Goal: Task Accomplishment & Management: Use online tool/utility

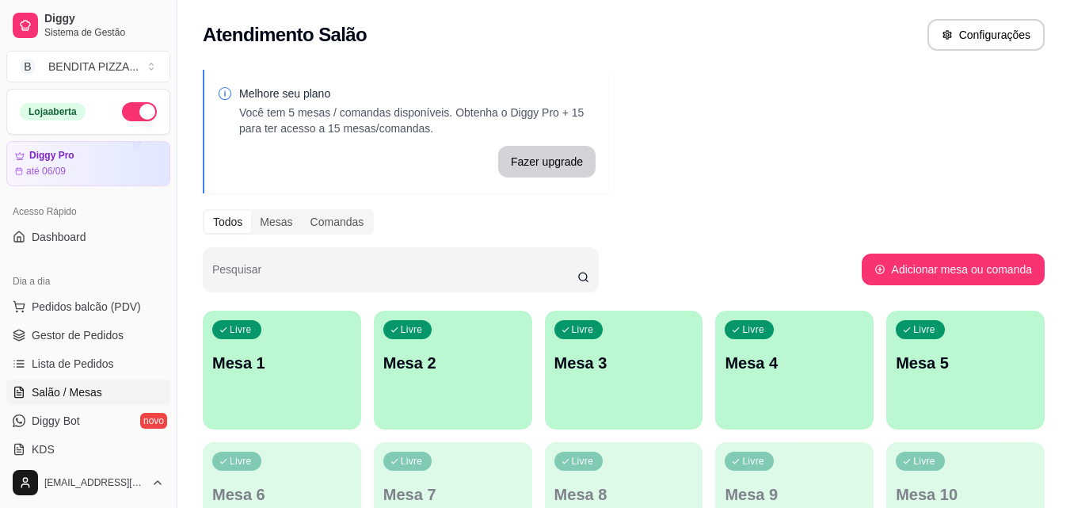
click at [301, 383] on div "Livre Mesa 1" at bounding box center [282, 360] width 158 height 100
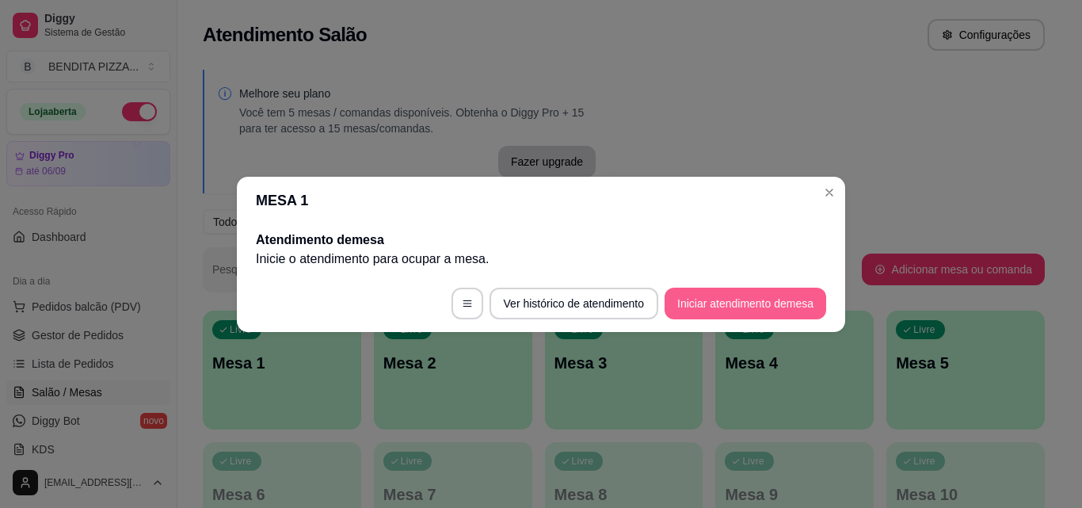
click at [693, 290] on button "Iniciar atendimento de mesa" at bounding box center [745, 303] width 162 height 32
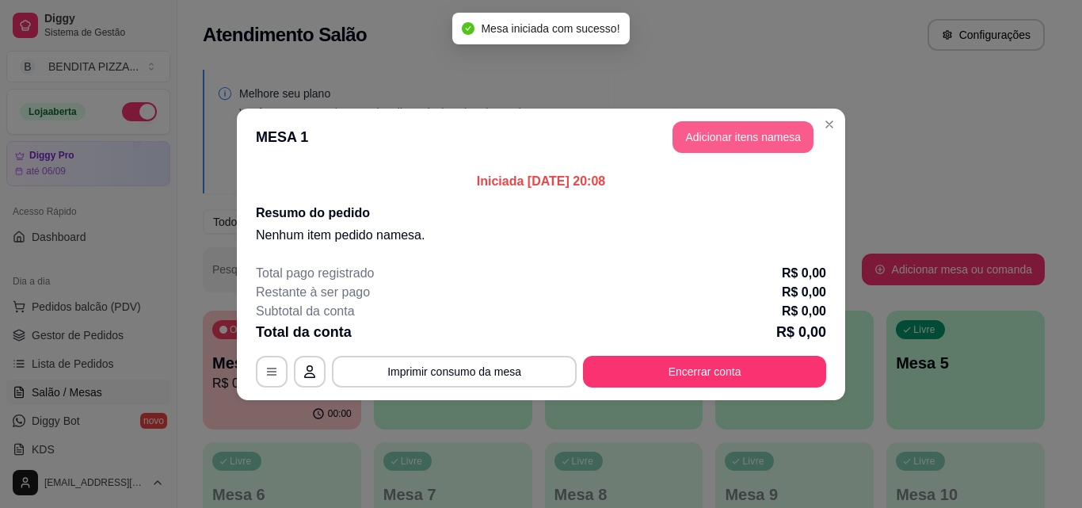
click at [725, 144] on button "Adicionar itens na mesa" at bounding box center [742, 137] width 141 height 32
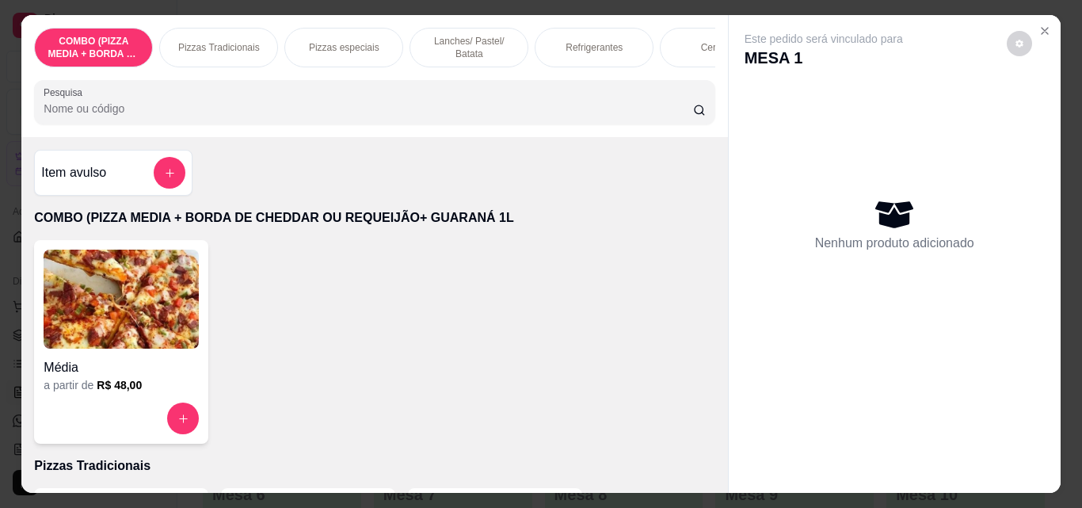
click at [341, 44] on p "Pizzas especiais" at bounding box center [344, 47] width 70 height 13
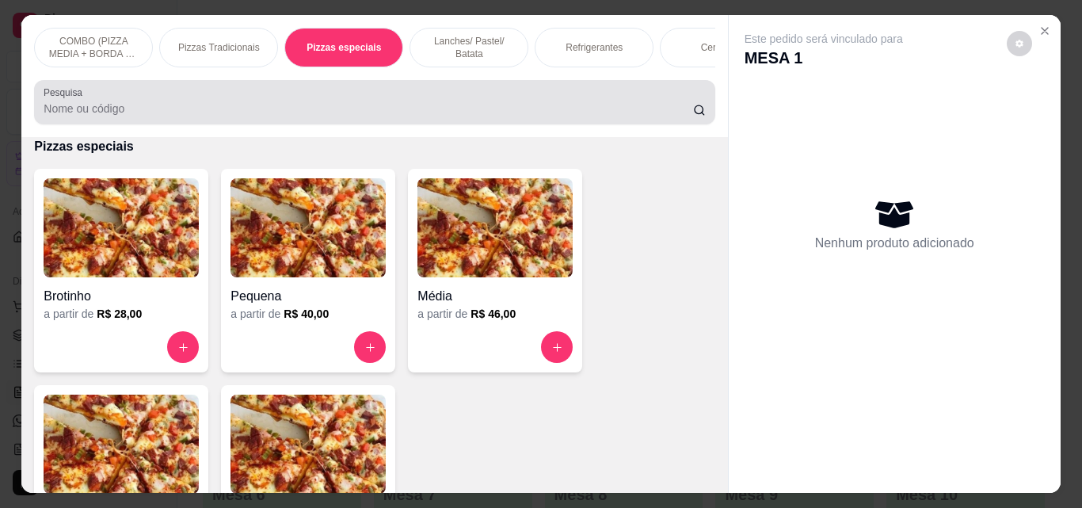
scroll to position [41, 0]
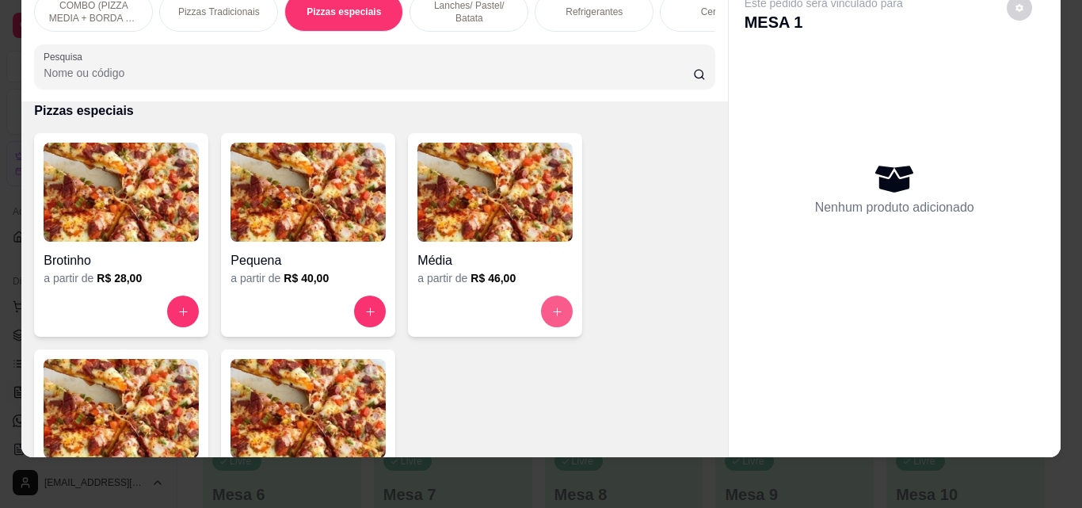
click at [542, 314] on button "increase-product-quantity" at bounding box center [557, 311] width 32 height 32
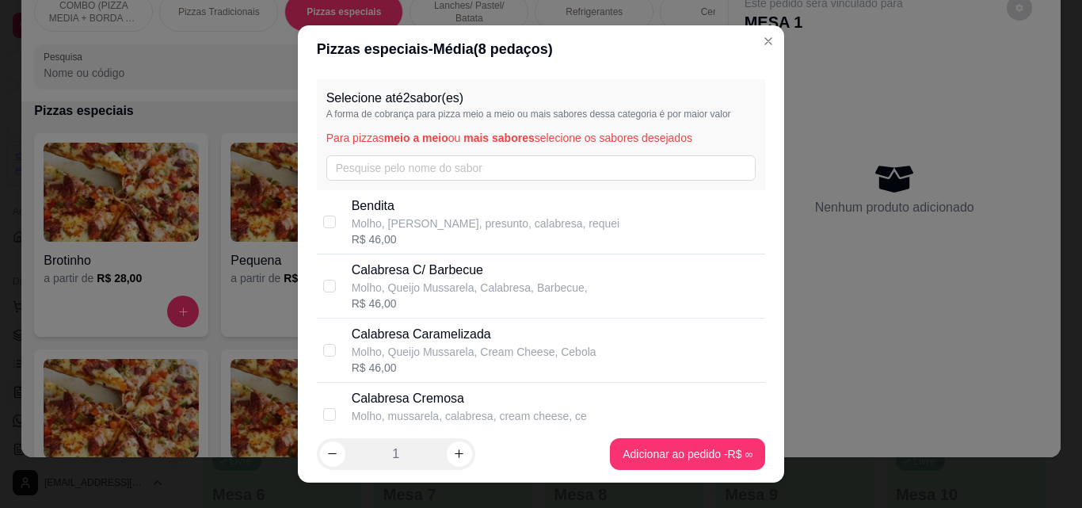
click at [246, 6] on p "Pizzas Tradicionais" at bounding box center [219, 12] width 82 height 13
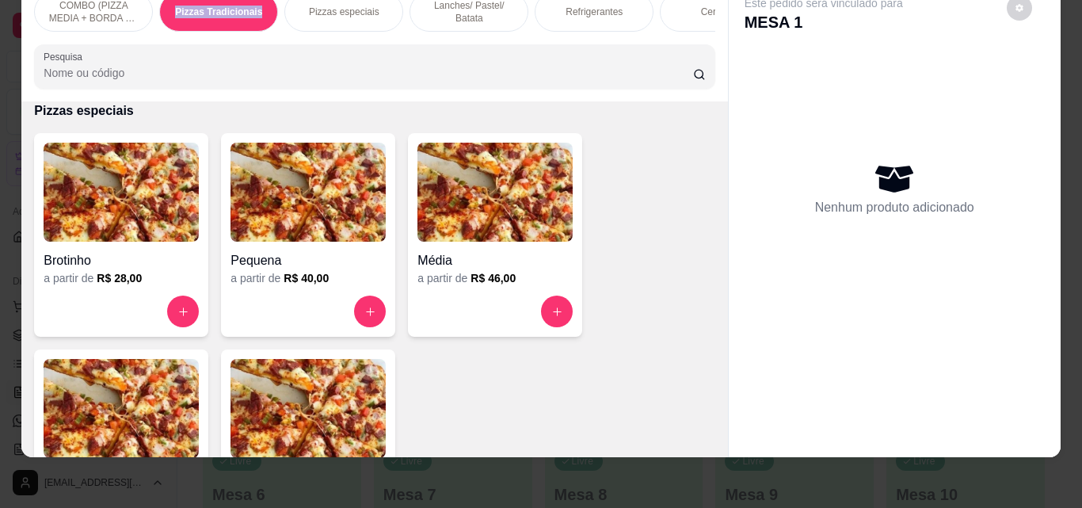
scroll to position [319, 0]
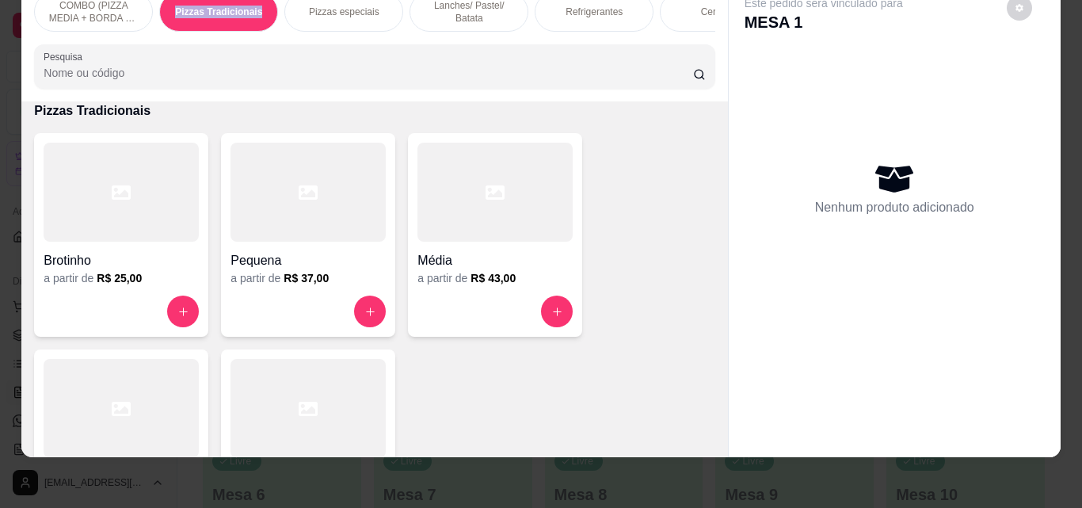
click at [246, 6] on p "Pizzas Tradicionais" at bounding box center [218, 12] width 87 height 13
click at [558, 318] on button "increase-product-quantity" at bounding box center [557, 311] width 31 height 31
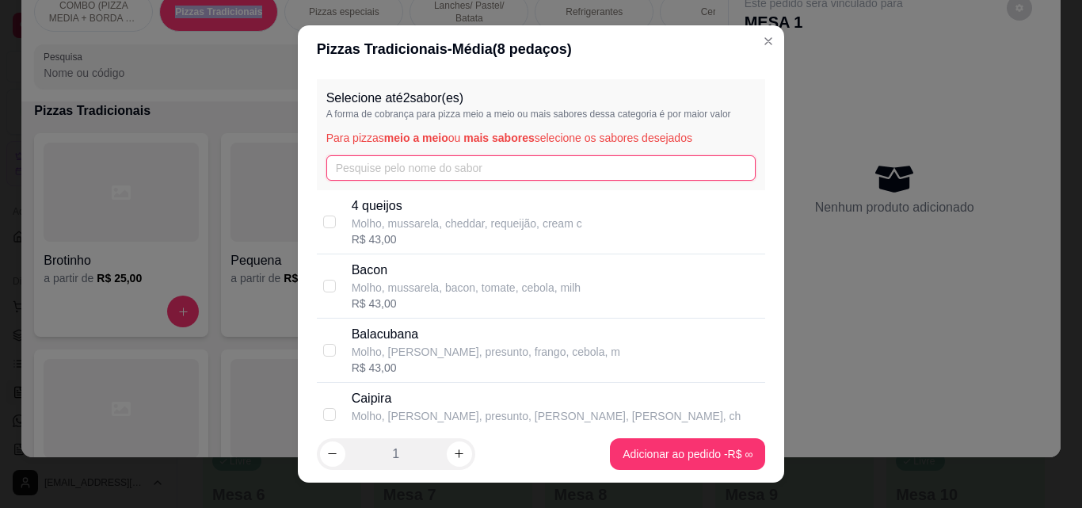
click at [601, 173] on input "text" at bounding box center [541, 167] width 430 height 25
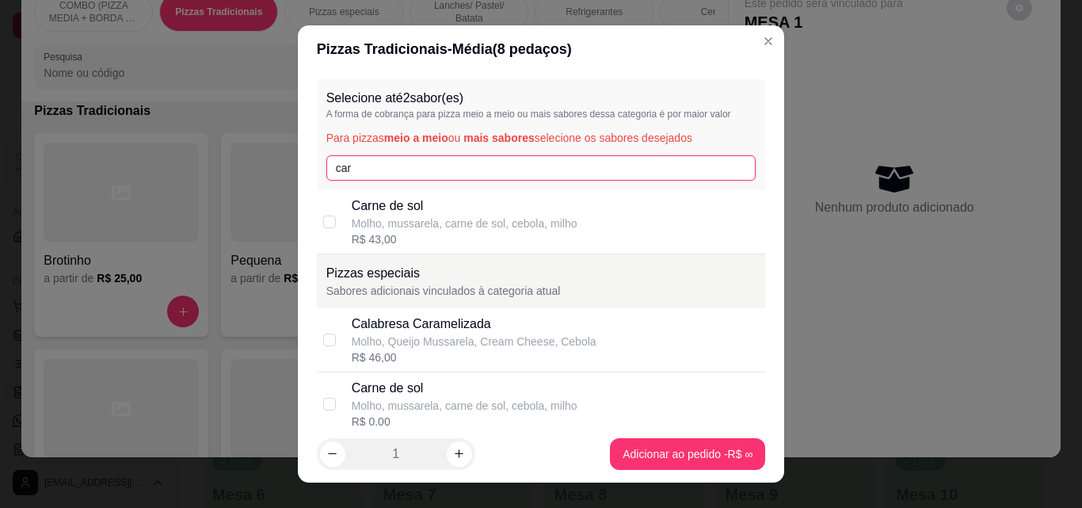
type input "car"
click at [556, 207] on p "Carne de sol" at bounding box center [465, 205] width 226 height 19
checkbox input "true"
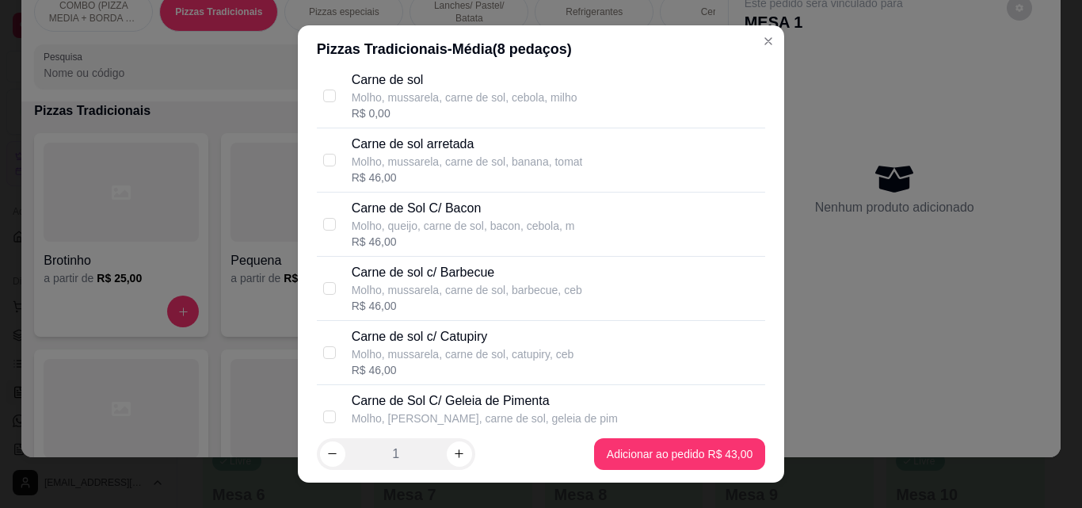
scroll to position [617, 0]
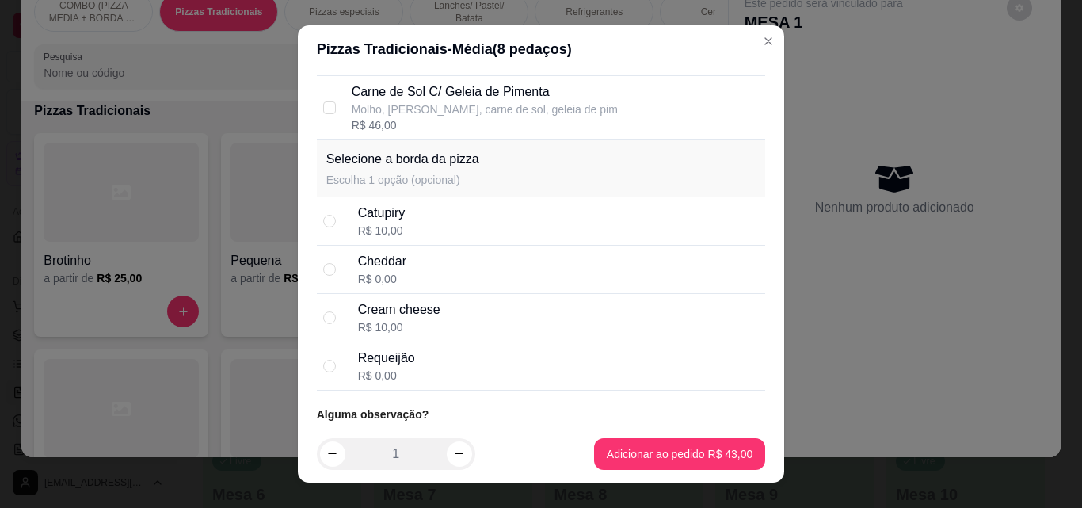
click at [526, 249] on div "Cheddar R$ 0,00" at bounding box center [541, 270] width 449 height 48
radio input "true"
drag, startPoint x: 679, startPoint y: 436, endPoint x: 683, endPoint y: 446, distance: 10.6
click at [683, 446] on footer "1 Adicionar ao pedido R$ 43,00" at bounding box center [541, 453] width 487 height 57
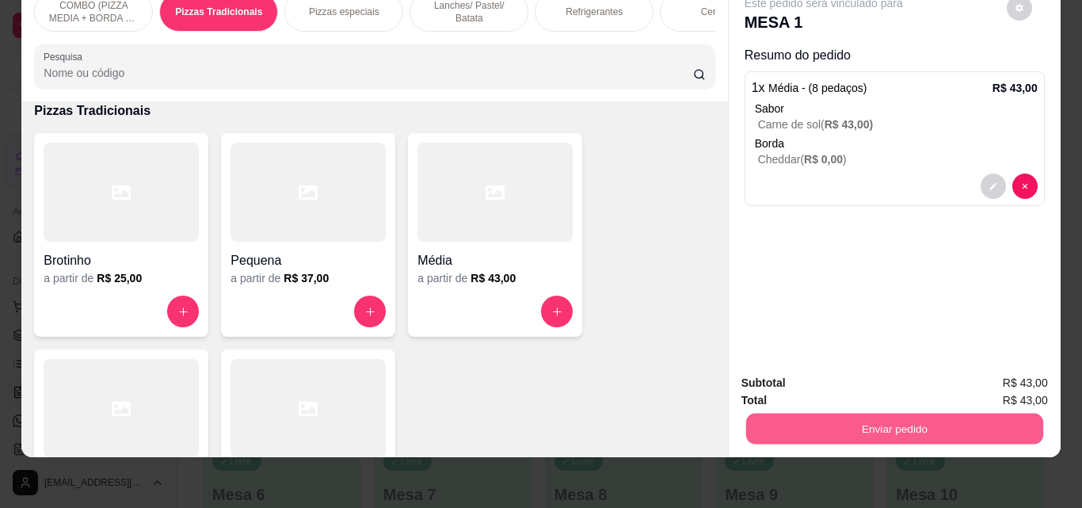
click at [782, 413] on button "Enviar pedido" at bounding box center [893, 428] width 297 height 31
click at [793, 384] on button "Não registrar e enviar pedido" at bounding box center [842, 377] width 160 height 29
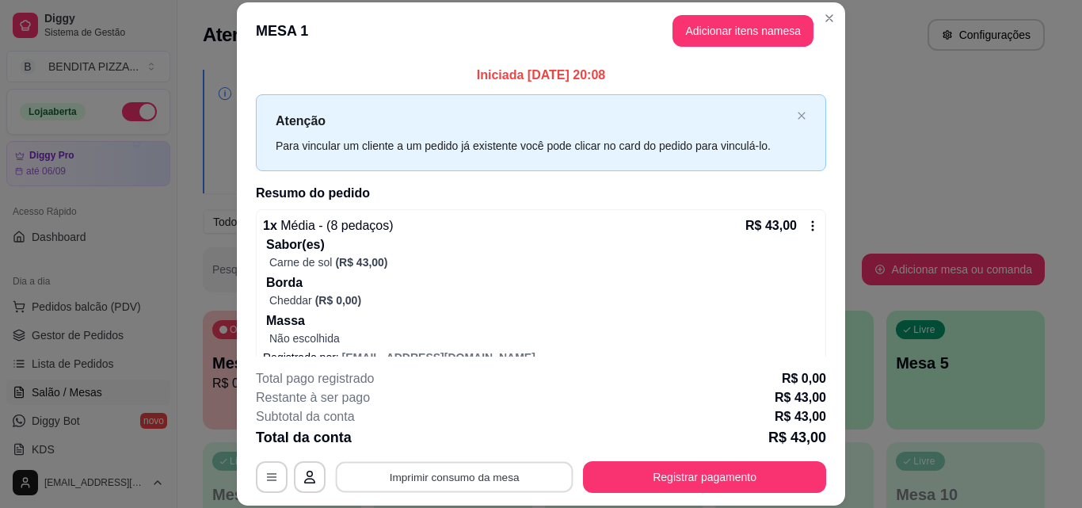
click at [414, 466] on button "Imprimir consumo da mesa" at bounding box center [455, 476] width 238 height 31
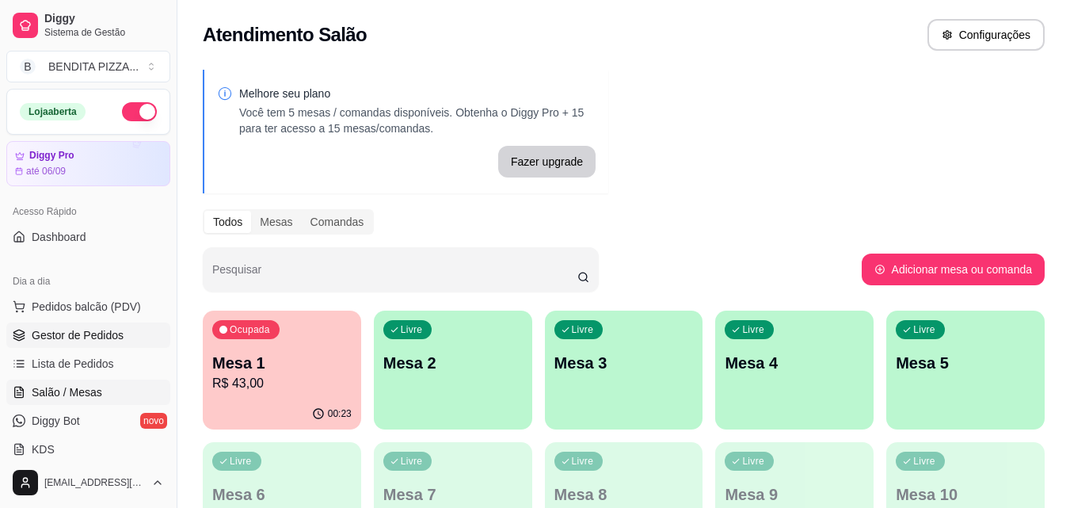
click at [65, 336] on span "Gestor de Pedidos" at bounding box center [78, 335] width 92 height 16
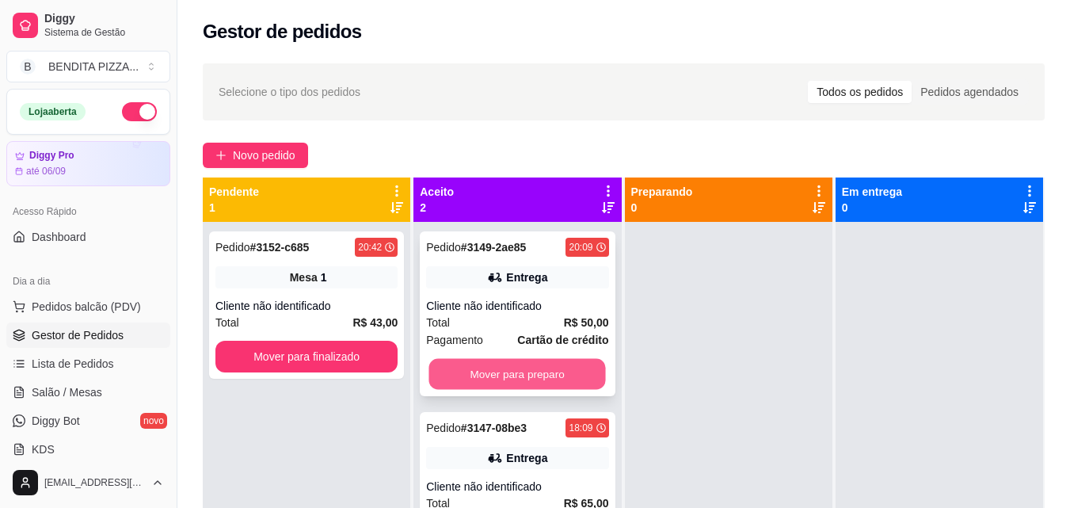
click at [554, 377] on button "Mover para preparo" at bounding box center [517, 374] width 177 height 31
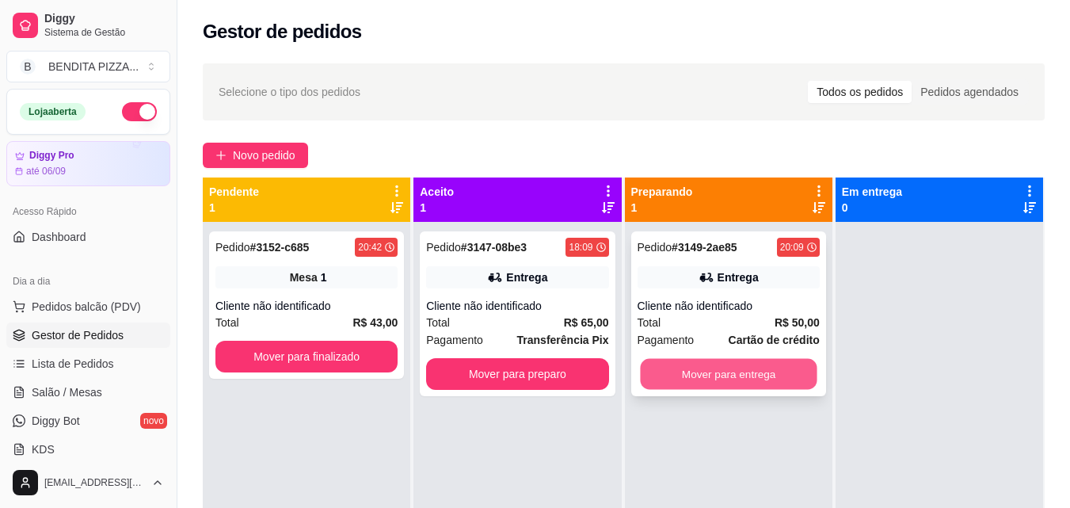
click at [705, 371] on button "Mover para entrega" at bounding box center [728, 374] width 177 height 31
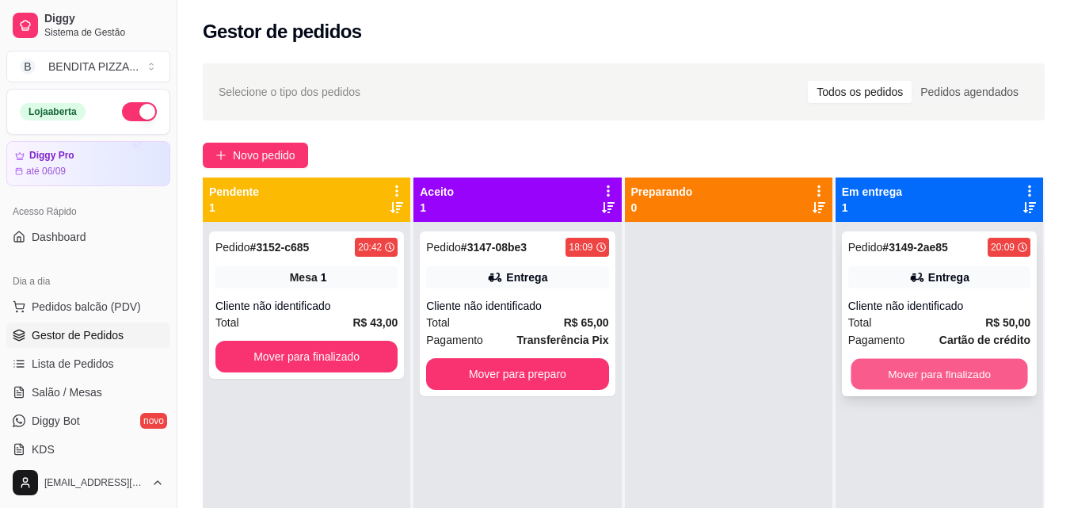
click at [894, 367] on button "Mover para finalizado" at bounding box center [939, 374] width 177 height 31
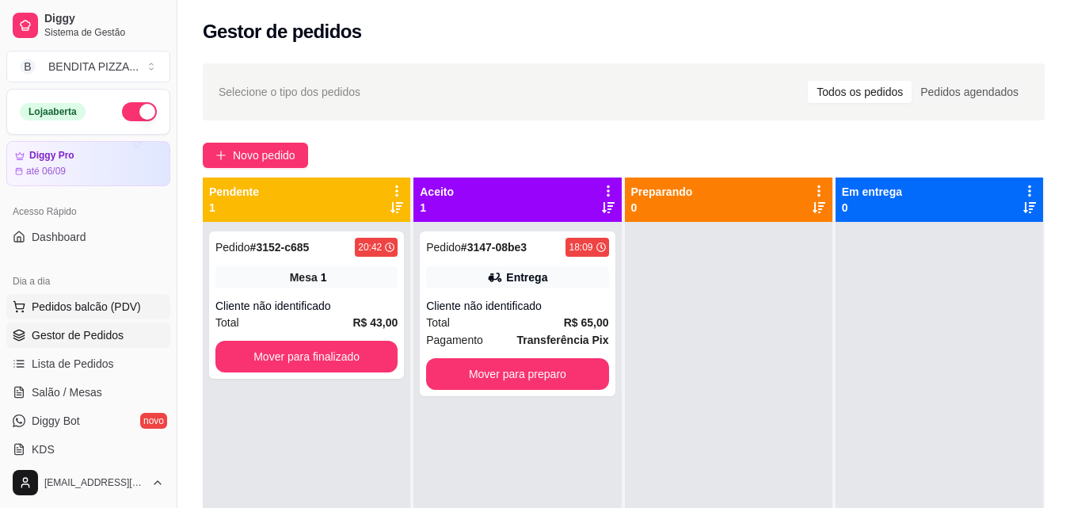
click at [82, 315] on button "Pedidos balcão (PDV)" at bounding box center [88, 306] width 164 height 25
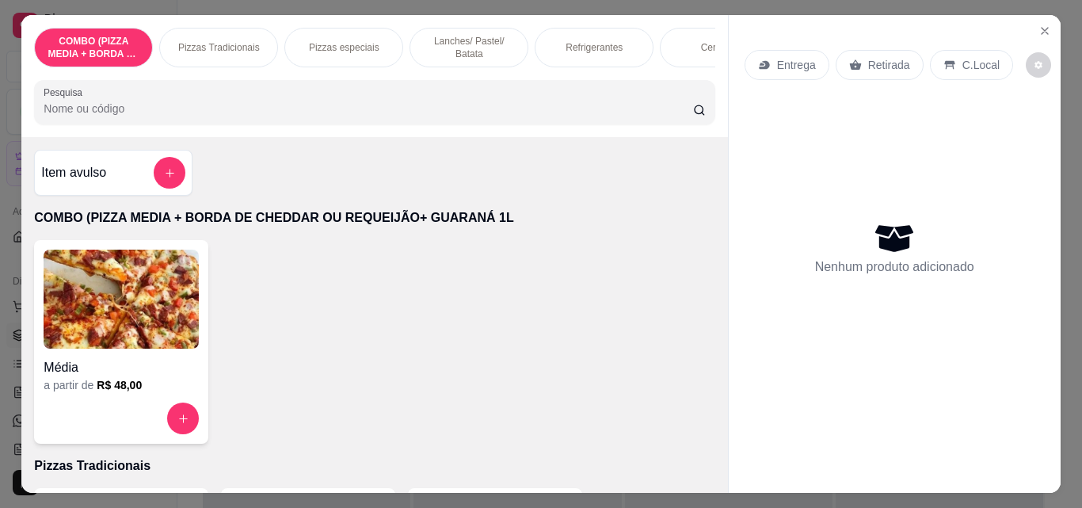
click at [443, 28] on div "Lanches/ Pastel/ Batata" at bounding box center [468, 48] width 119 height 40
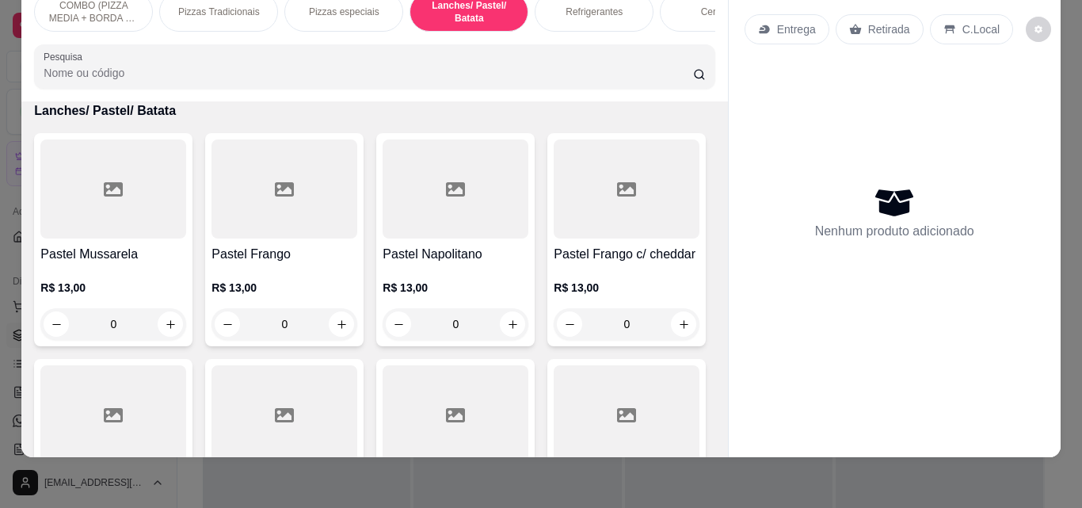
scroll to position [1547, 0]
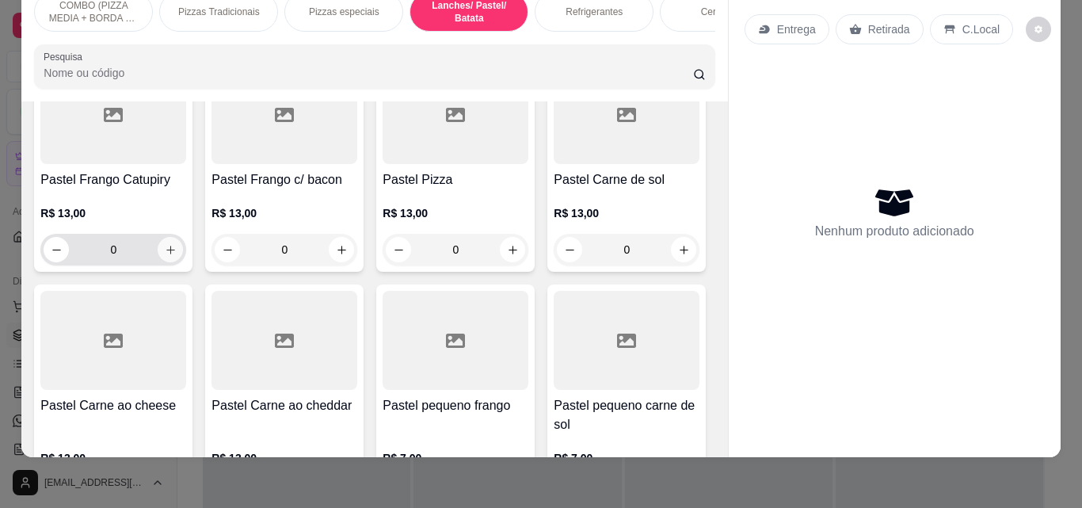
click at [183, 238] on button "increase-product-quantity" at bounding box center [170, 249] width 25 height 25
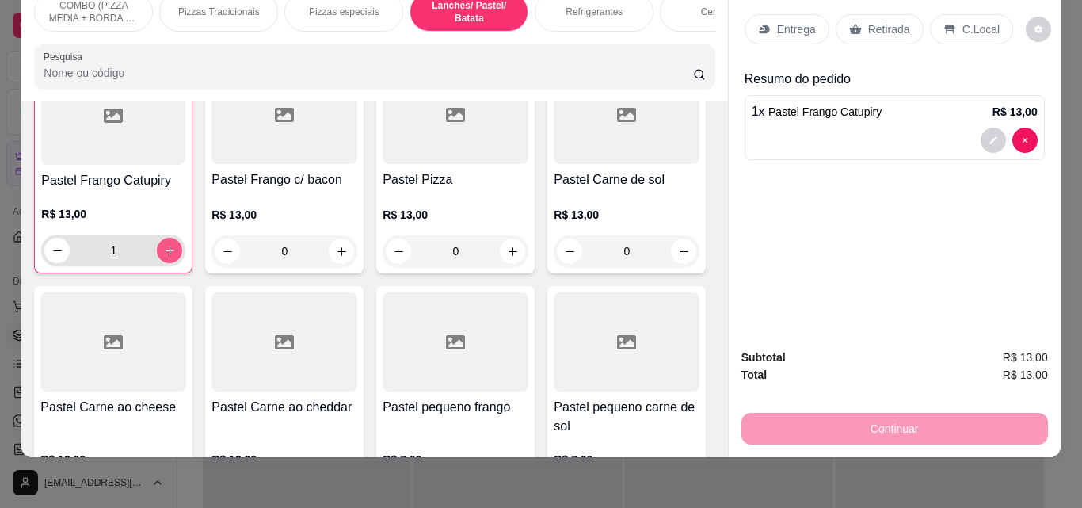
type input "1"
click at [780, 21] on p "Entrega" at bounding box center [796, 29] width 39 height 16
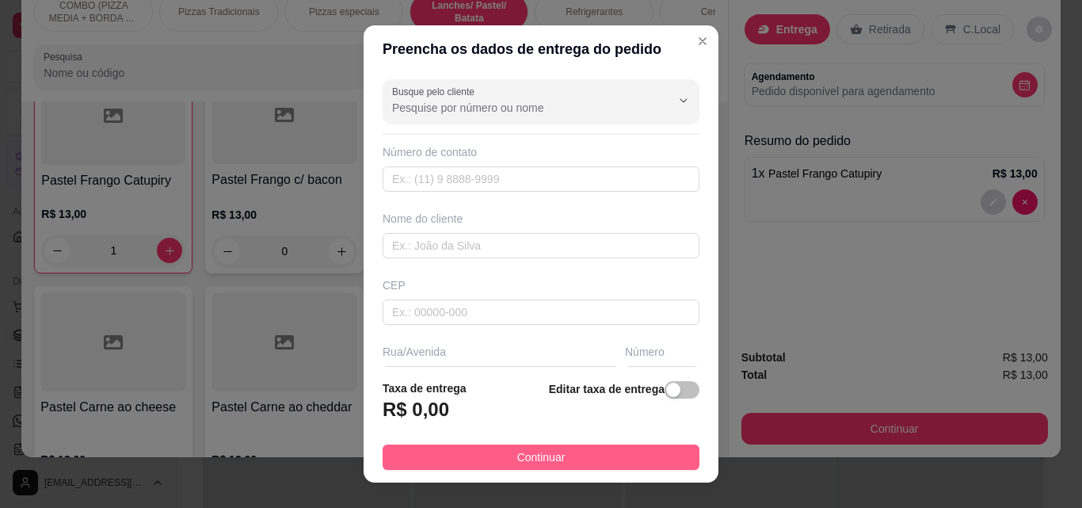
click at [613, 452] on button "Continuar" at bounding box center [541, 456] width 317 height 25
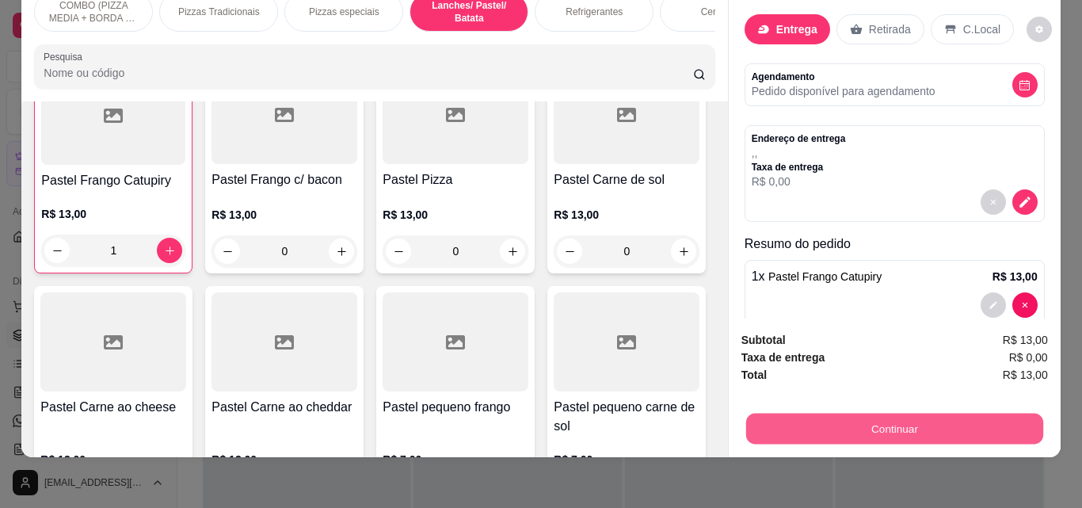
click at [962, 421] on button "Continuar" at bounding box center [893, 428] width 297 height 31
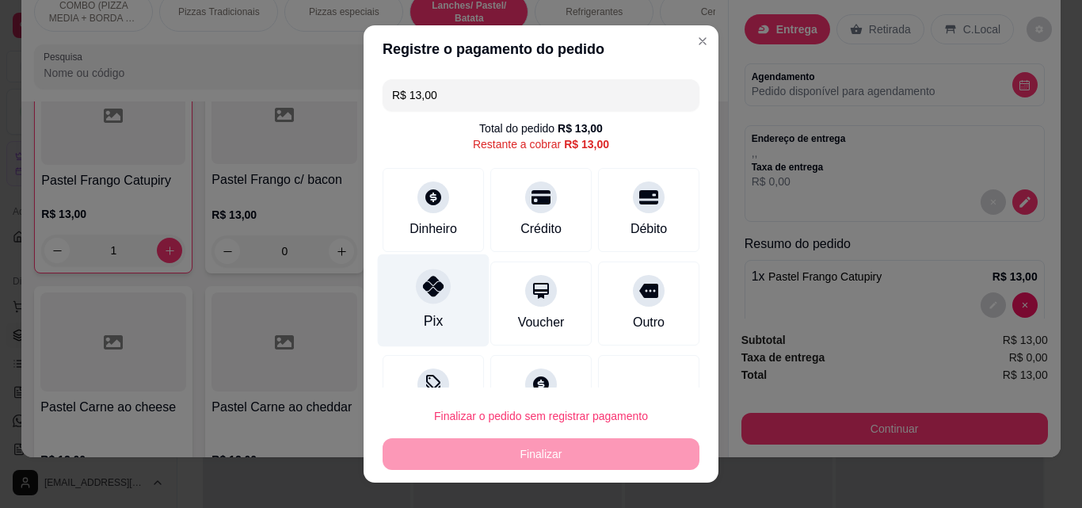
click at [383, 284] on div "Pix" at bounding box center [434, 300] width 112 height 93
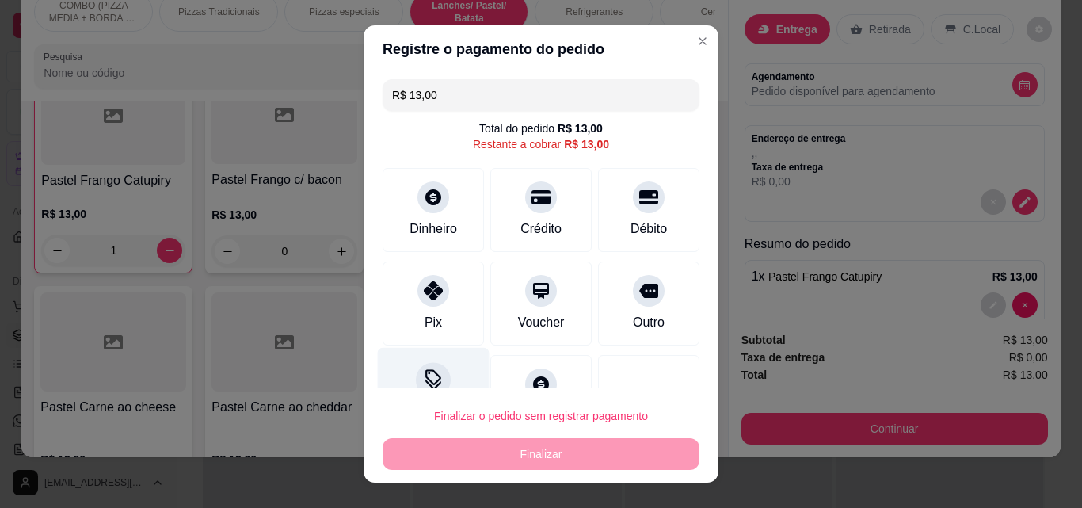
type input "R$ 0,00"
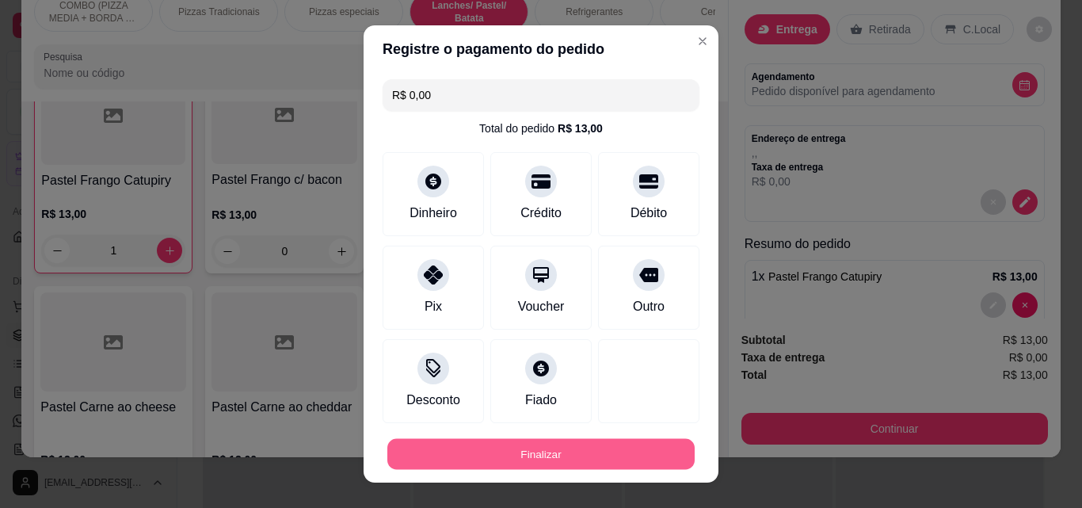
click at [507, 448] on button "Finalizar" at bounding box center [540, 454] width 307 height 31
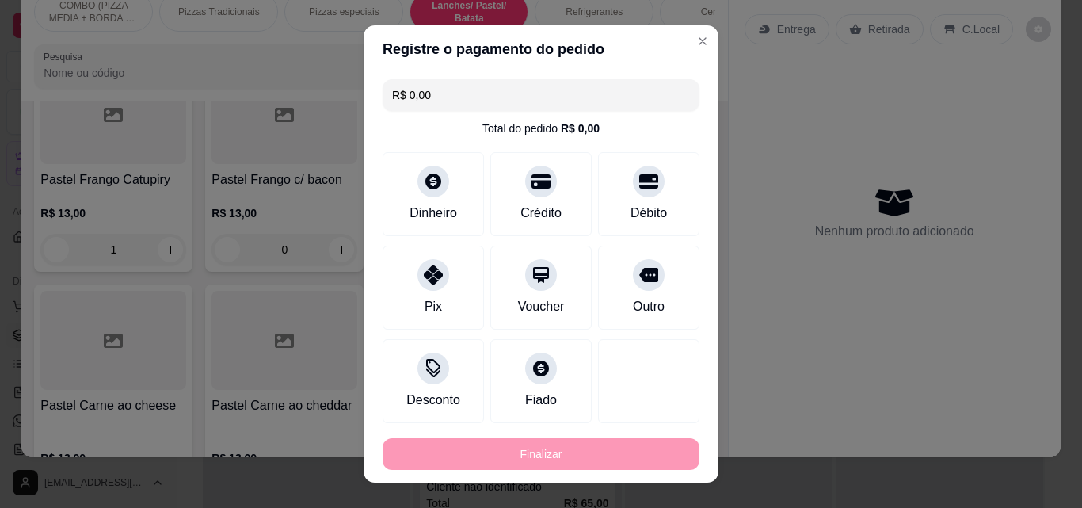
type input "0"
type input "-R$ 13,00"
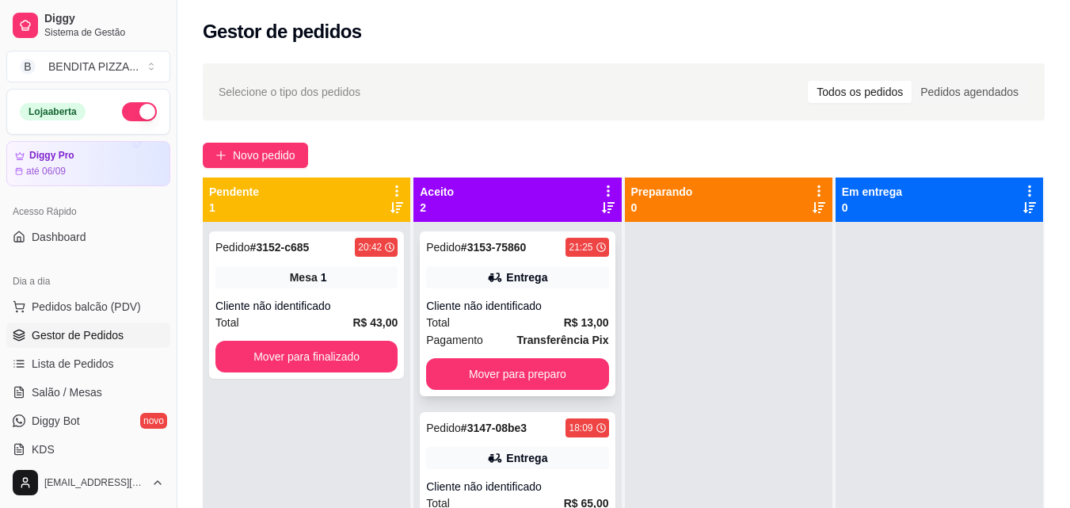
click at [484, 328] on div "Total R$ 13,00" at bounding box center [517, 322] width 182 height 17
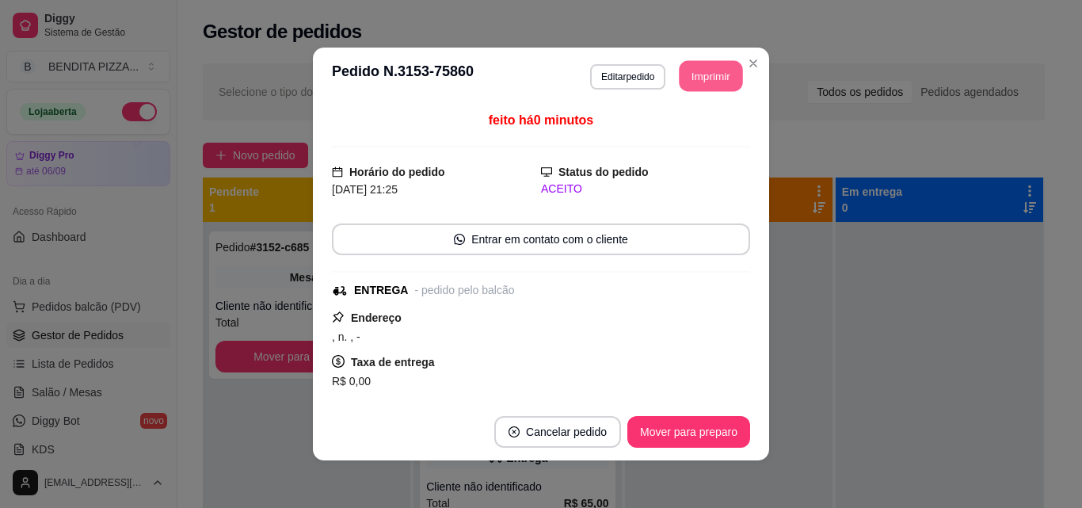
click at [691, 75] on button "Imprimir" at bounding box center [710, 76] width 63 height 31
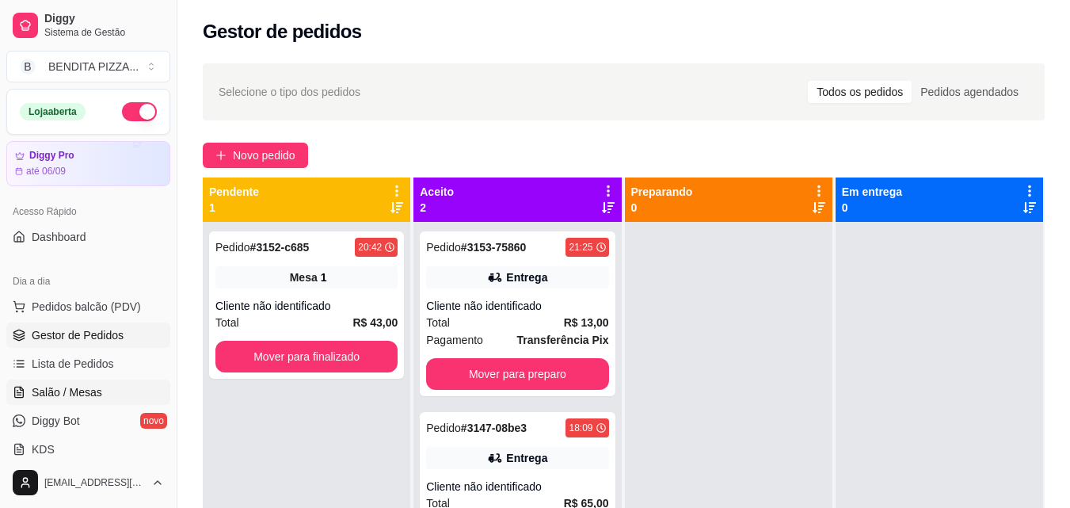
click at [105, 397] on link "Salão / Mesas" at bounding box center [88, 391] width 164 height 25
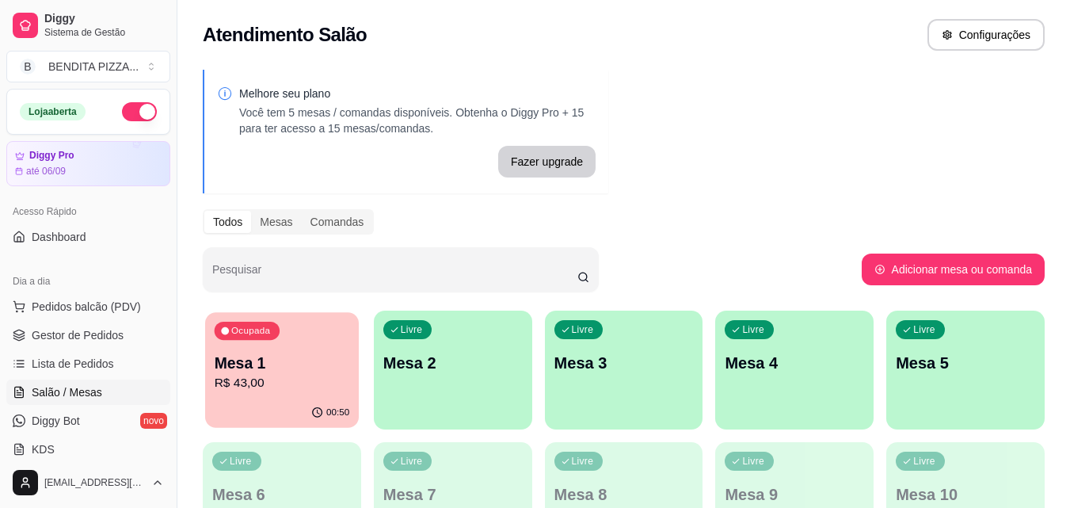
click at [303, 377] on p "R$ 43,00" at bounding box center [282, 383] width 135 height 18
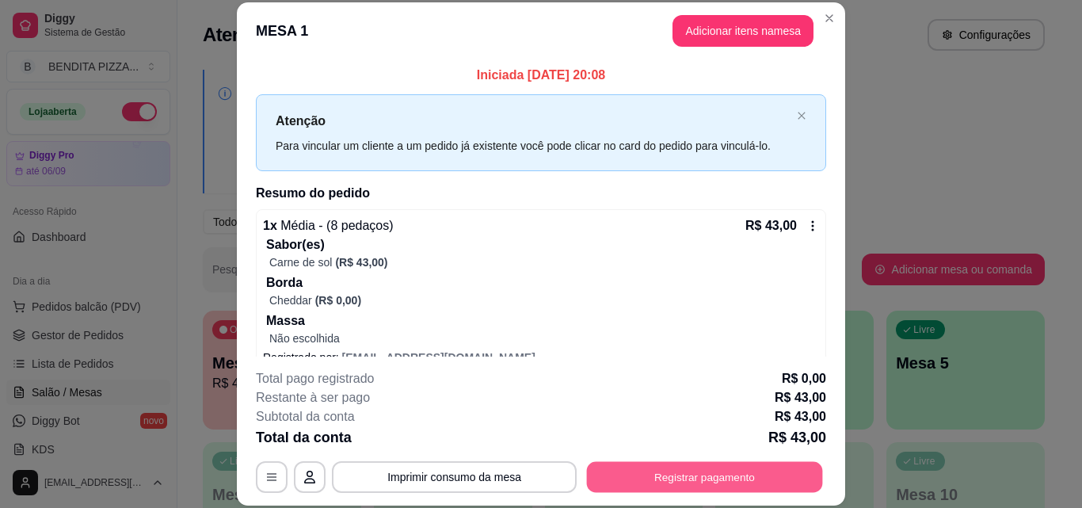
click at [728, 488] on button "Registrar pagamento" at bounding box center [705, 476] width 236 height 31
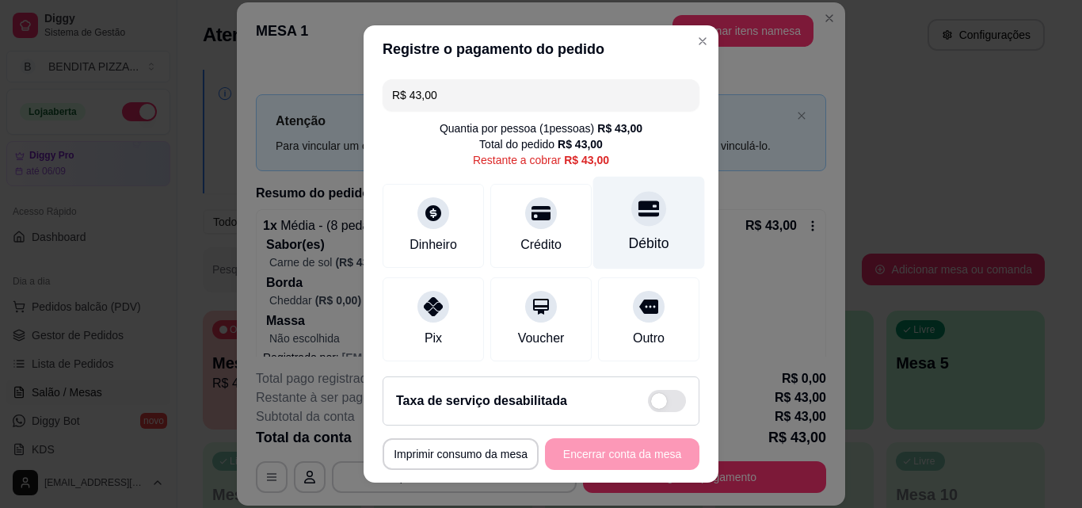
click at [629, 244] on div "Débito" at bounding box center [649, 243] width 40 height 21
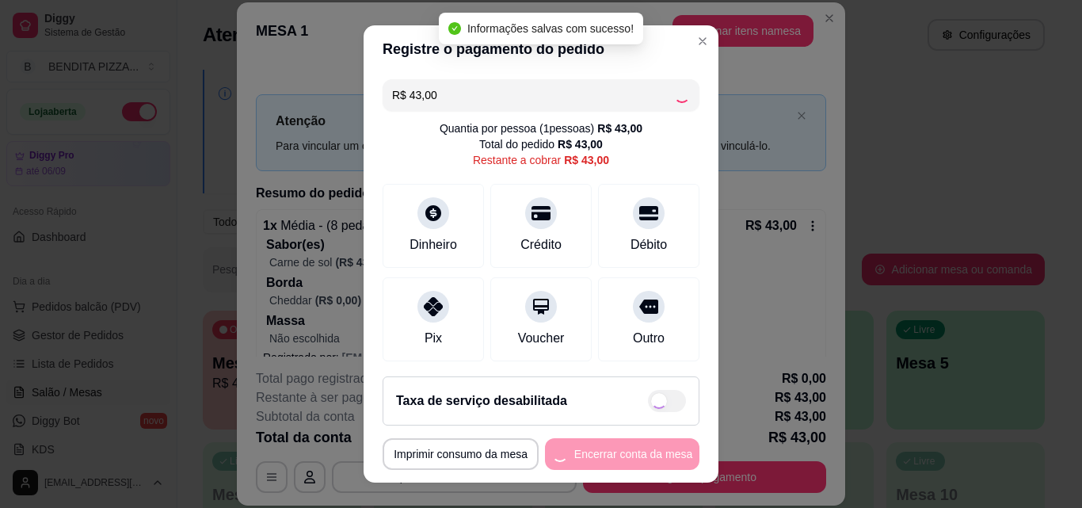
type input "R$ 0,00"
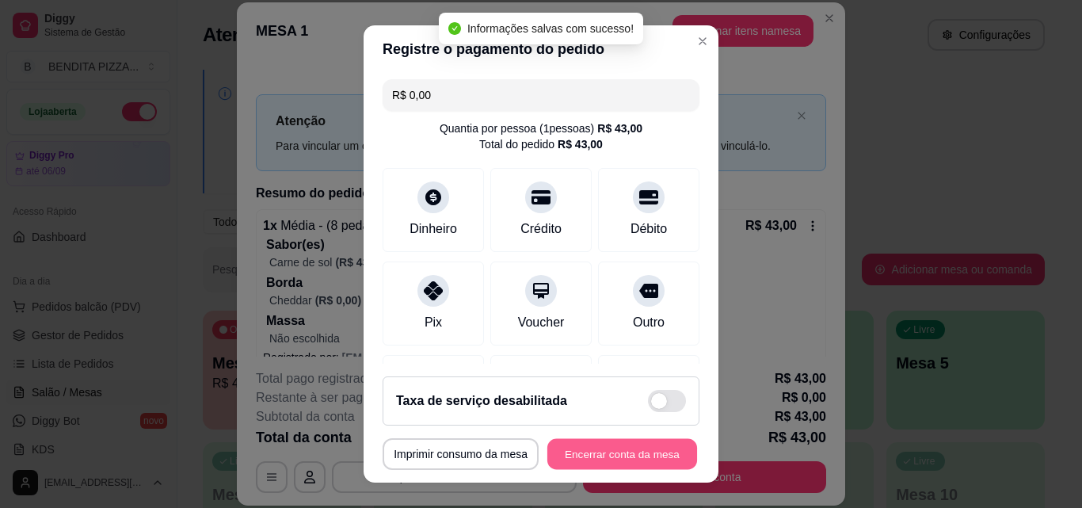
click at [641, 451] on button "Encerrar conta da mesa" at bounding box center [622, 454] width 150 height 31
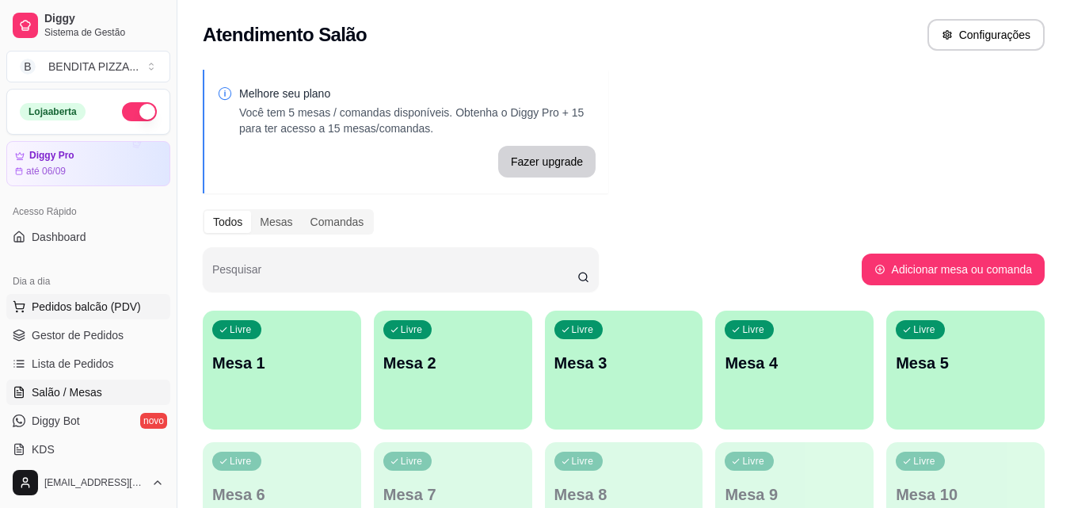
click at [82, 314] on button "Pedidos balcão (PDV)" at bounding box center [88, 306] width 164 height 25
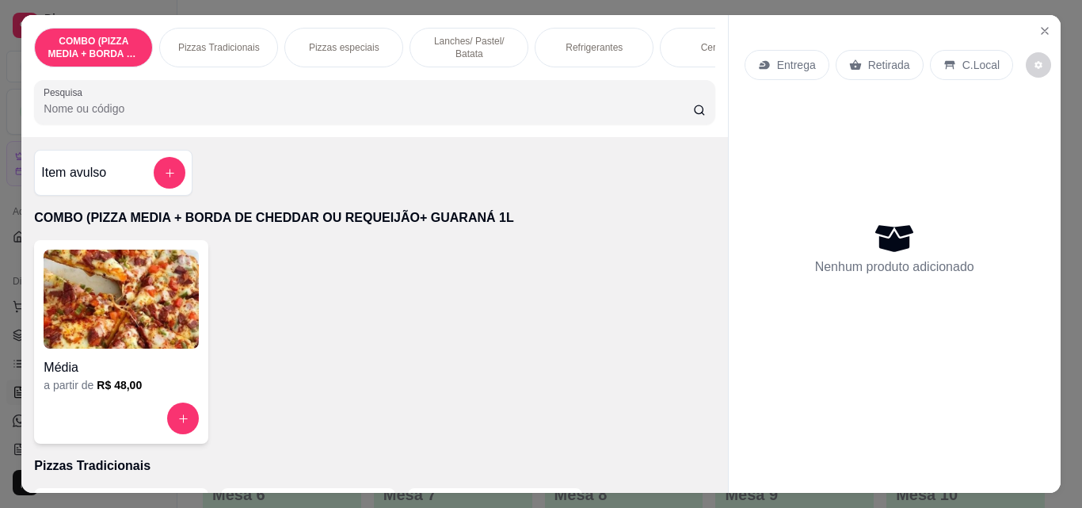
click at [259, 48] on div "Pizzas Tradicionais" at bounding box center [218, 48] width 119 height 40
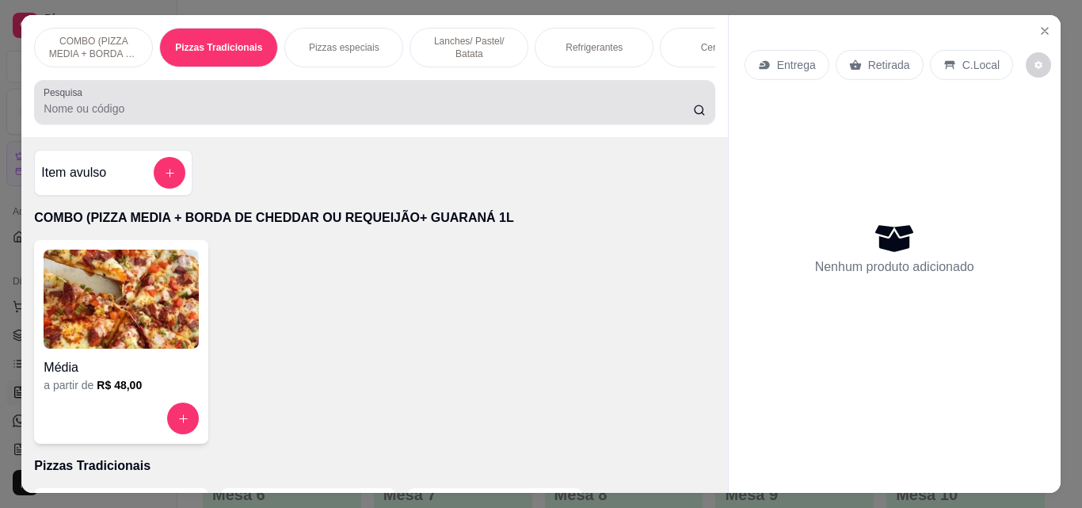
scroll to position [41, 0]
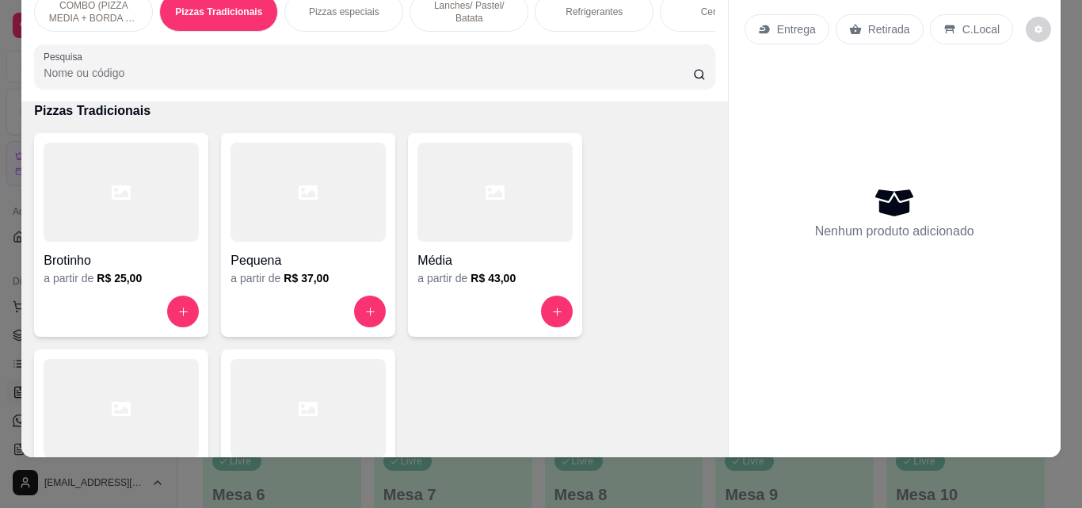
click at [116, 377] on div at bounding box center [121, 408] width 155 height 99
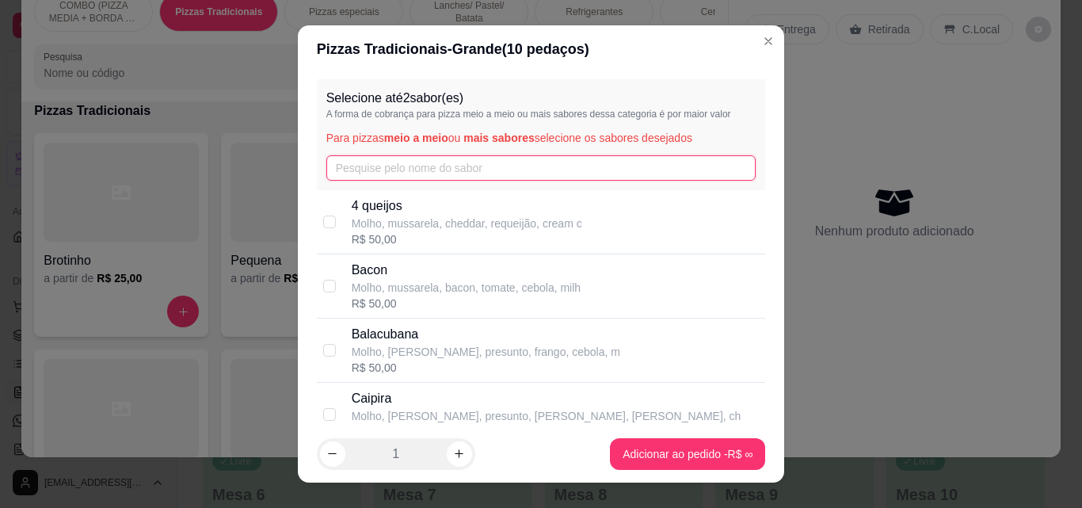
click at [401, 179] on input "text" at bounding box center [541, 167] width 430 height 25
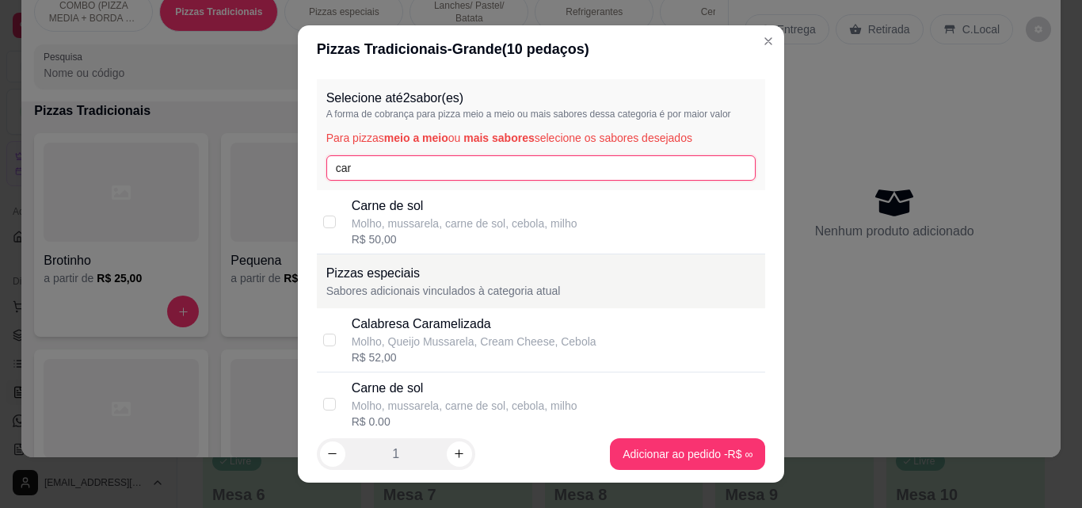
type input "car"
click at [419, 226] on p "Molho, mussarela, carne de sol, cebola, milho" at bounding box center [465, 223] width 226 height 16
checkbox input "true"
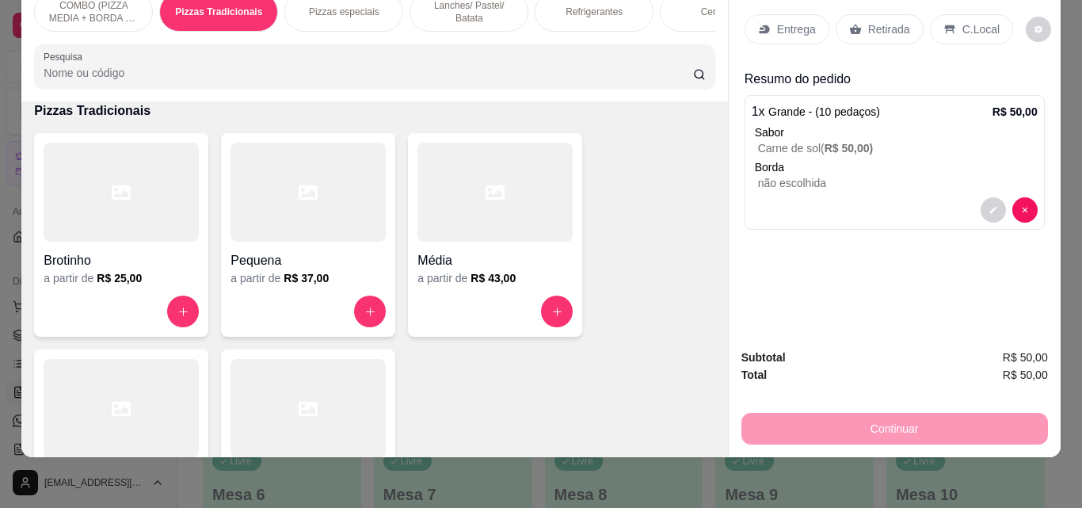
click at [846, 14] on div "Retirada" at bounding box center [880, 29] width 88 height 30
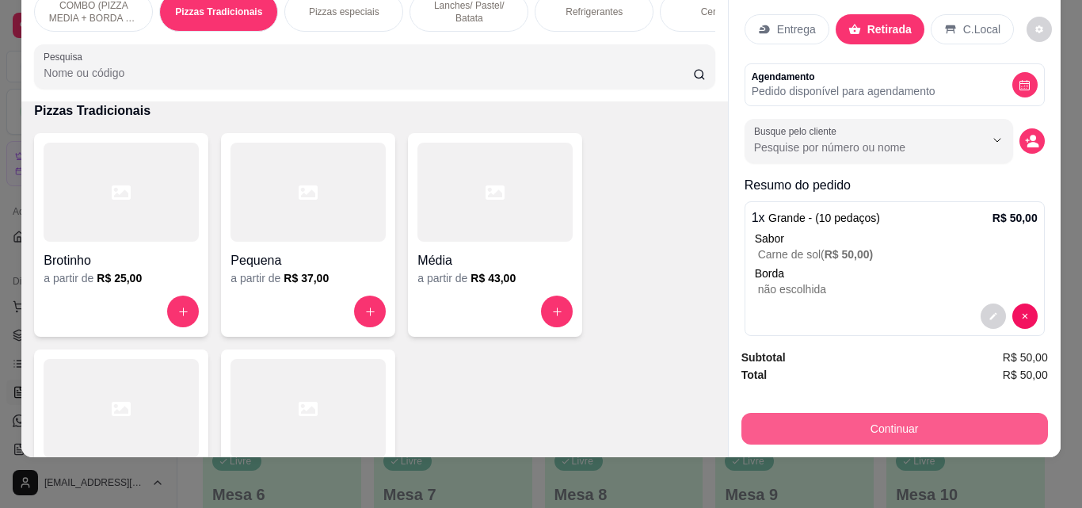
click at [814, 423] on button "Continuar" at bounding box center [894, 429] width 306 height 32
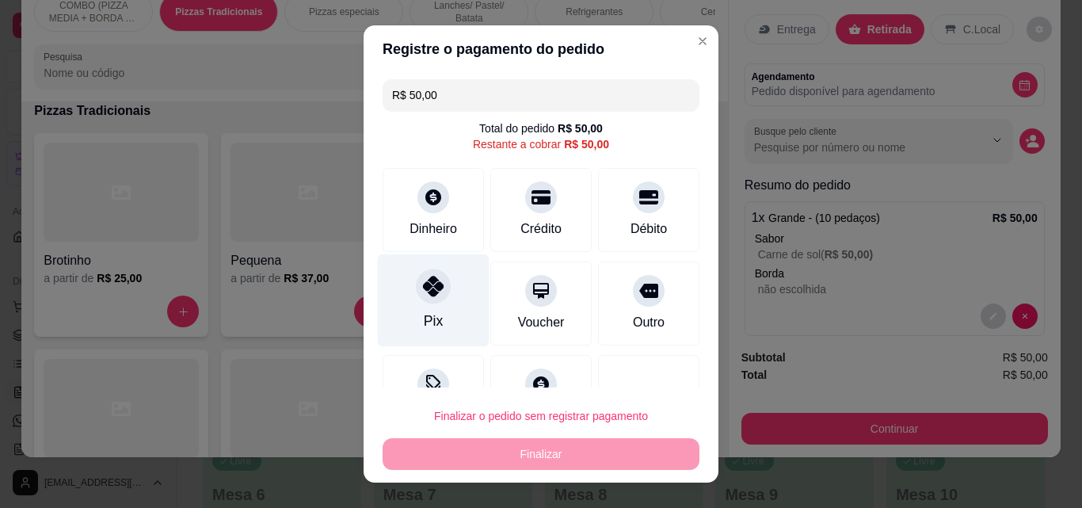
click at [394, 306] on div "Pix" at bounding box center [434, 300] width 112 height 93
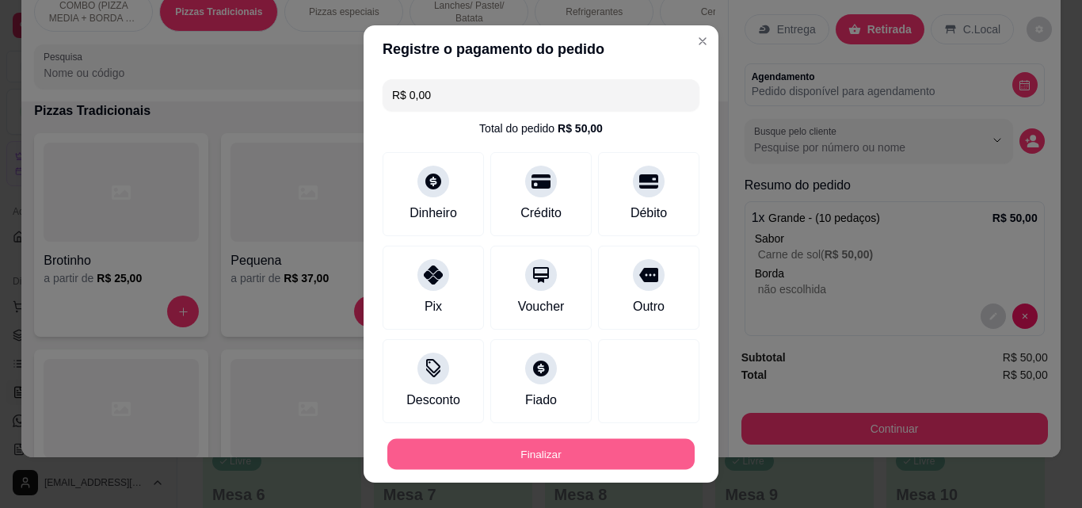
click at [534, 453] on button "Finalizar" at bounding box center [540, 454] width 307 height 31
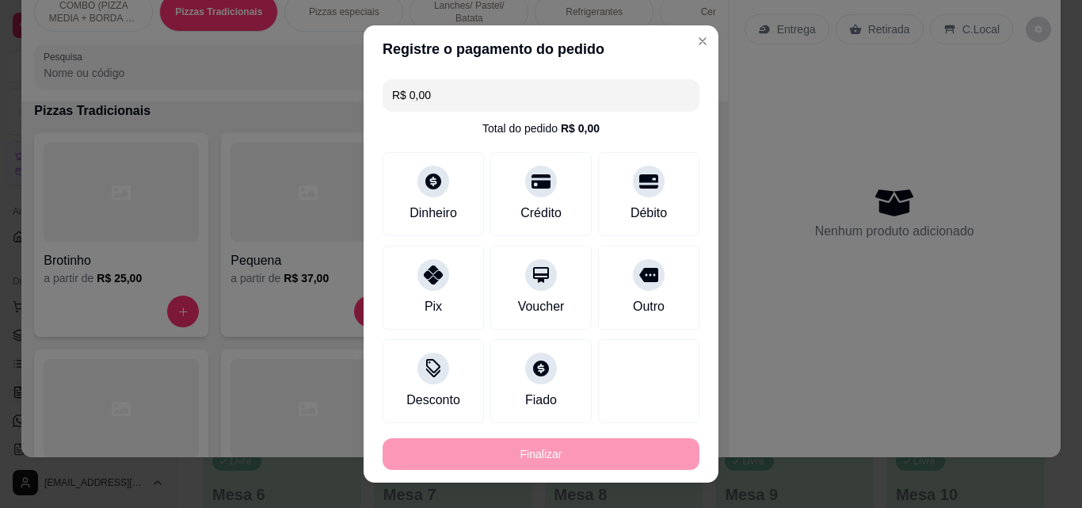
type input "-R$ 50,00"
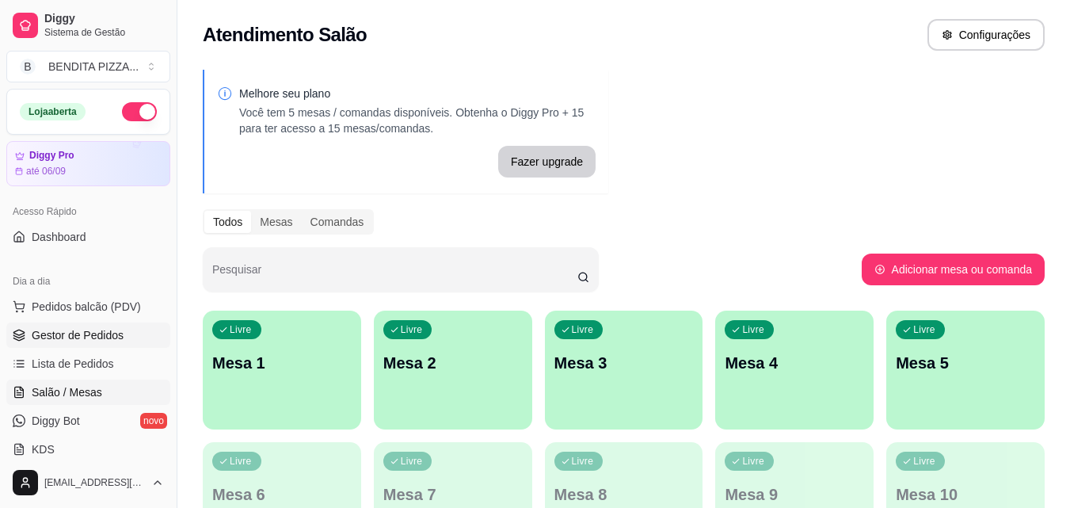
click at [101, 345] on link "Gestor de Pedidos" at bounding box center [88, 334] width 164 height 25
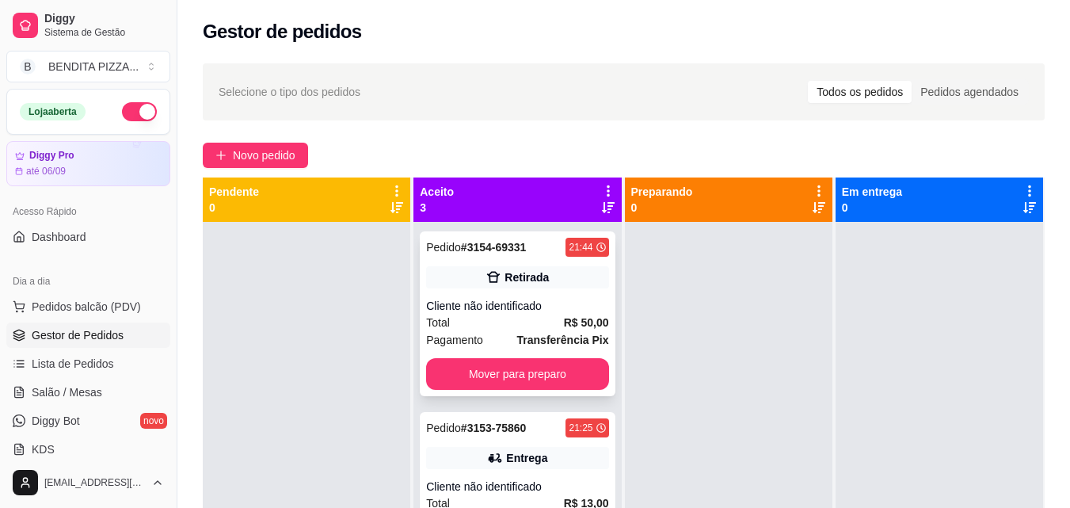
click at [528, 334] on strong "Transferência Pix" at bounding box center [563, 339] width 92 height 13
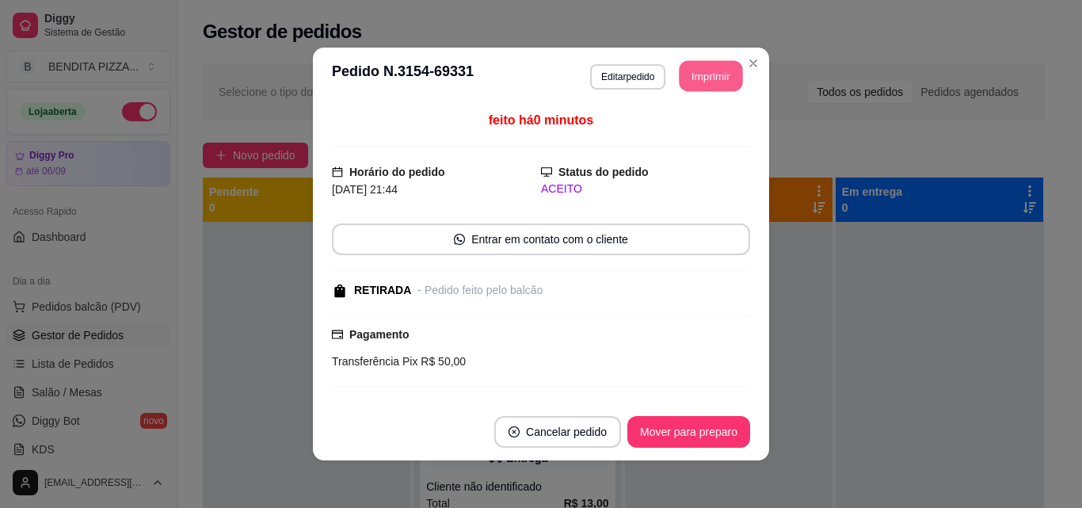
click at [709, 64] on button "Imprimir" at bounding box center [710, 76] width 63 height 31
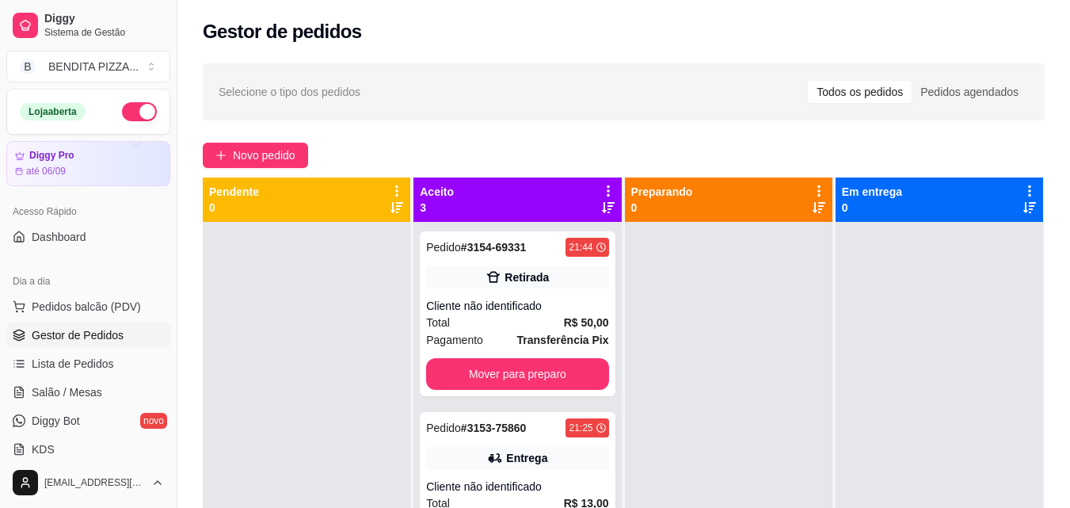
click at [1068, 360] on div "Selecione o tipo dos pedidos Todos os pedidos Pedidos agendados Novo pedido Pen…" at bounding box center [623, 379] width 893 height 650
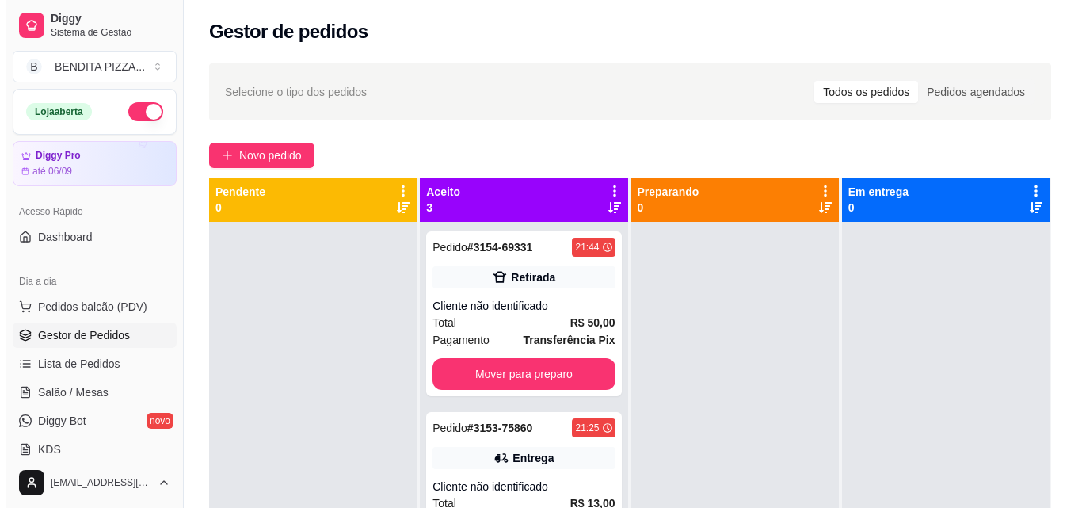
scroll to position [242, 0]
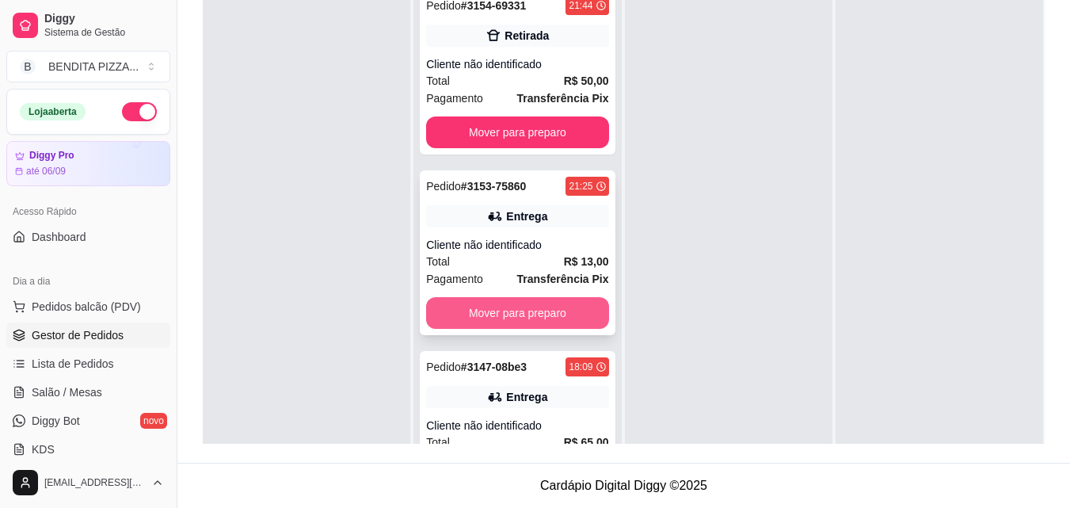
click at [543, 307] on button "Mover para preparo" at bounding box center [517, 313] width 182 height 32
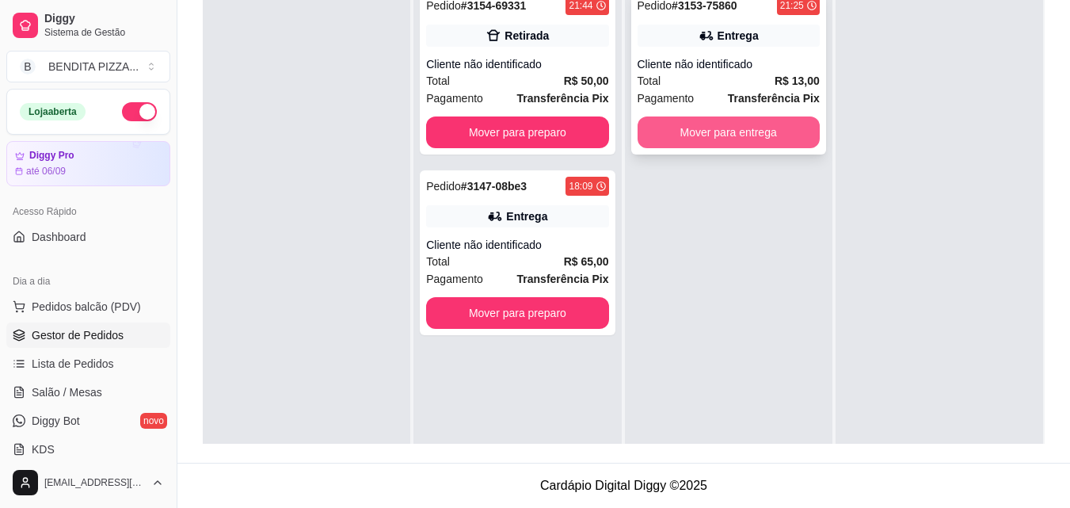
click at [722, 129] on button "Mover para entrega" at bounding box center [729, 132] width 182 height 32
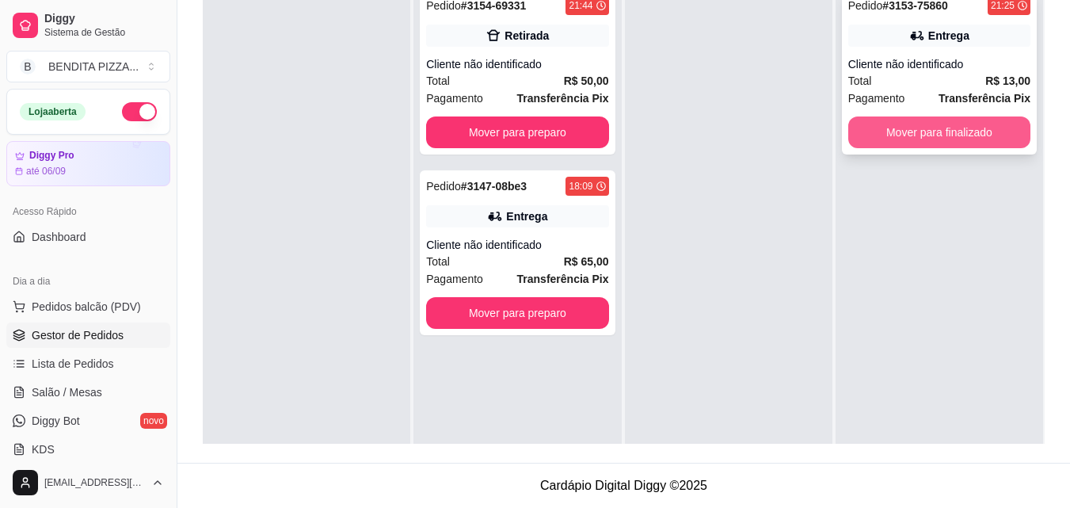
click at [919, 129] on button "Mover para finalizado" at bounding box center [939, 132] width 182 height 32
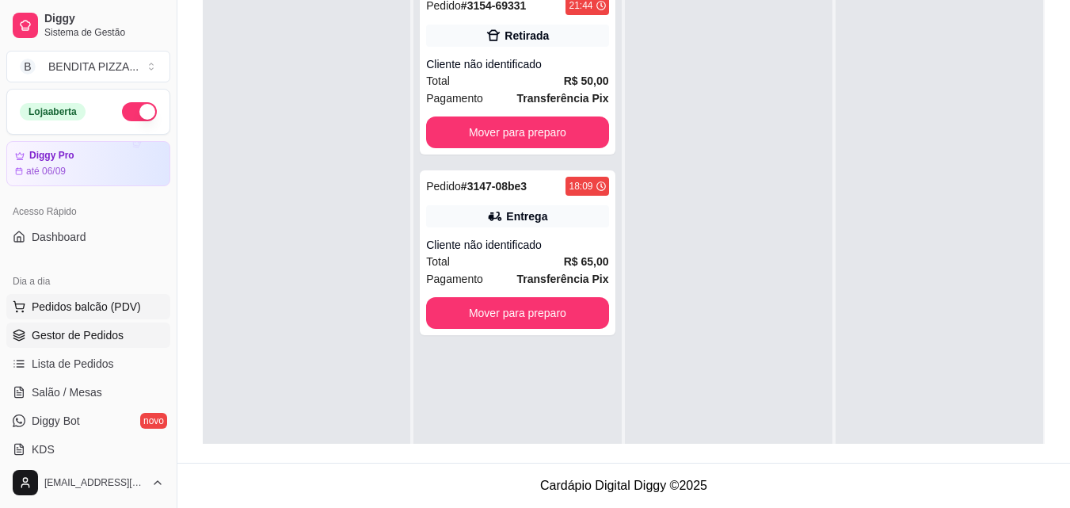
click at [74, 296] on button "Pedidos balcão (PDV)" at bounding box center [88, 306] width 164 height 25
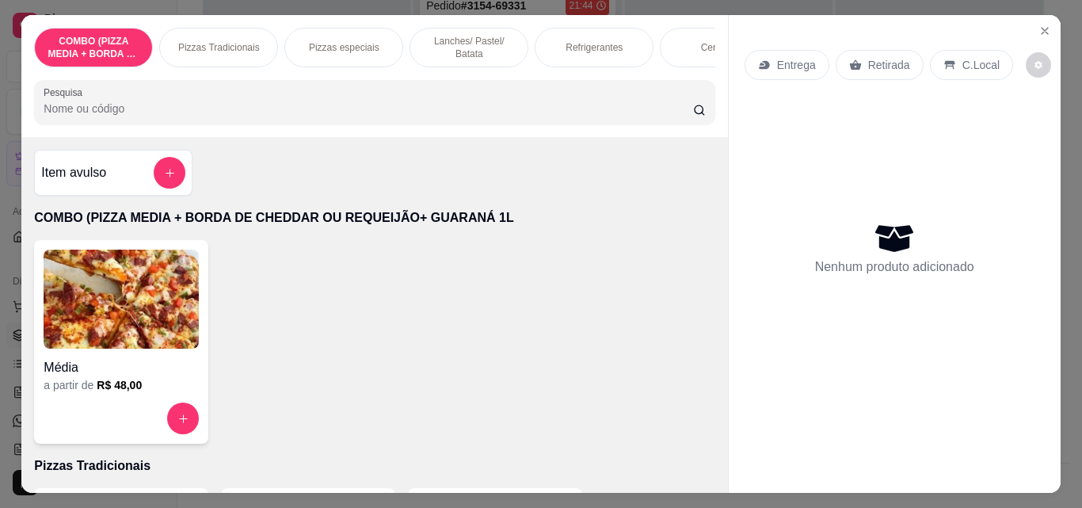
click at [497, 35] on p "Lanches/ Pastel/ Batata" at bounding box center [469, 47] width 92 height 25
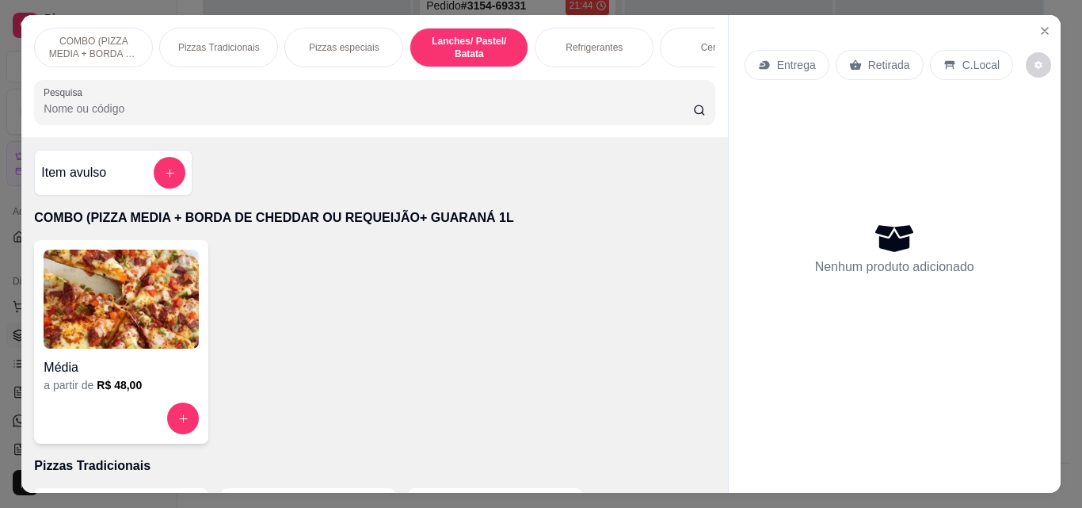
scroll to position [41, 0]
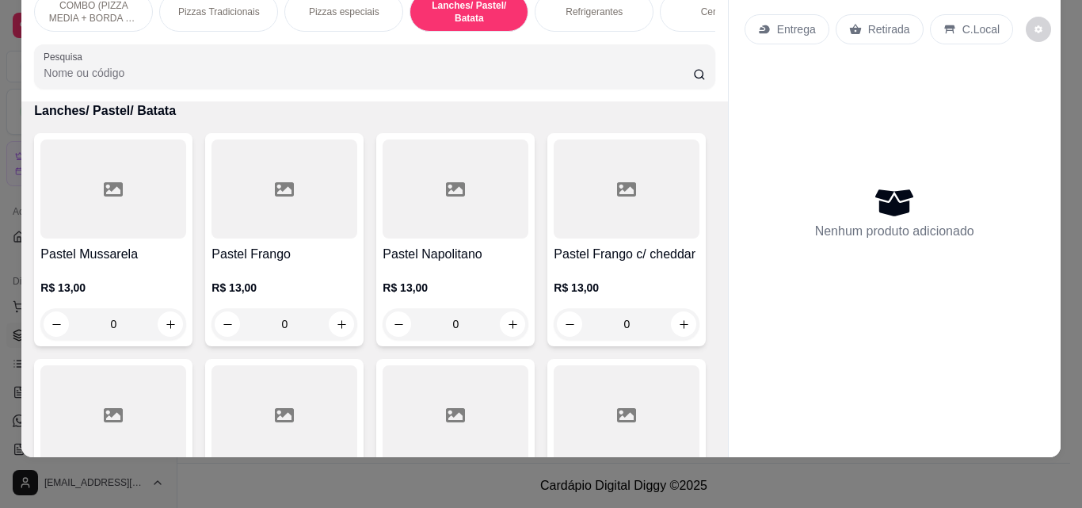
click at [708, 299] on div "Item avulso COMBO (PIZZA MEDIA + BORDA DE CHEDDAR OU REQUEIJÃO+ GUARANÁ 1L Médi…" at bounding box center [374, 279] width 706 height 356
drag, startPoint x: 708, startPoint y: 299, endPoint x: 710, endPoint y: 326, distance: 27.0
click at [710, 326] on div "Item avulso COMBO (PIZZA MEDIA + BORDA DE CHEDDAR OU REQUEIJÃO+ GUARANÁ 1L Médi…" at bounding box center [374, 279] width 706 height 356
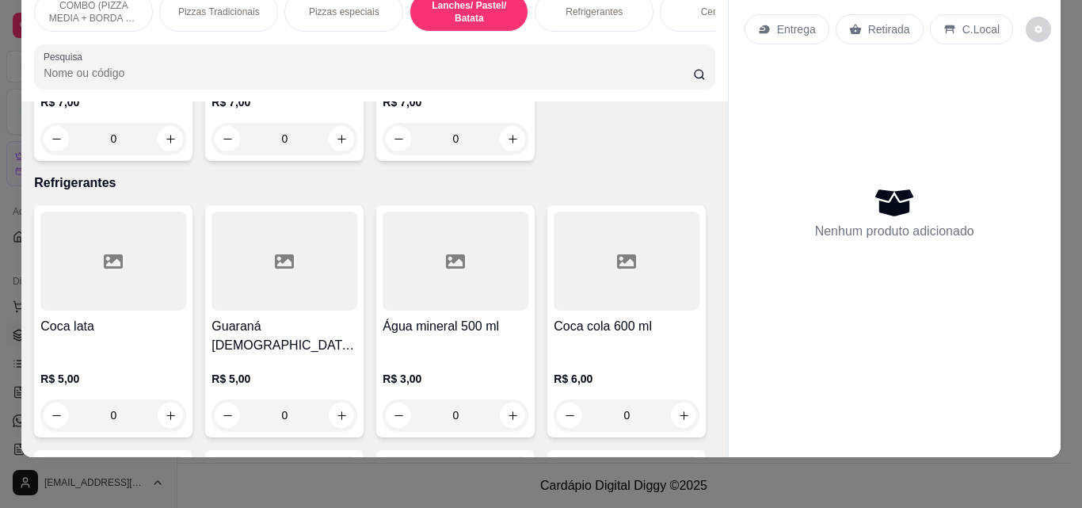
scroll to position [1910, 0]
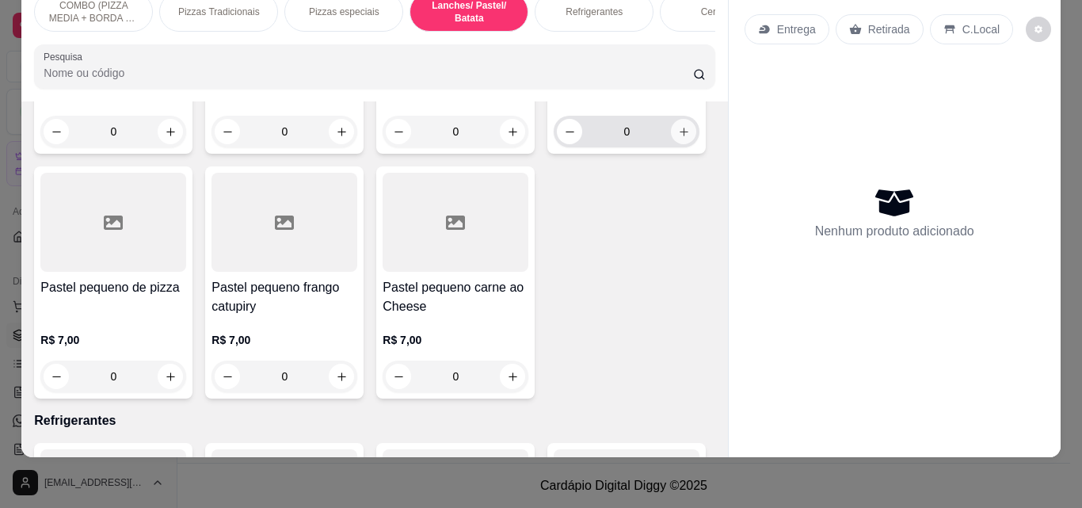
click at [671, 144] on button "increase-product-quantity" at bounding box center [683, 131] width 25 height 25
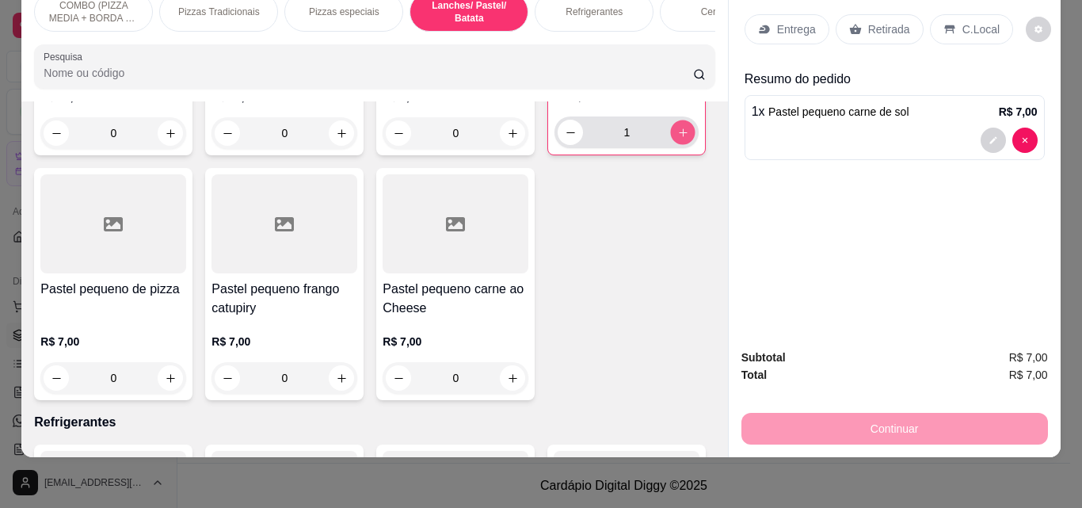
click at [671, 145] on button "increase-product-quantity" at bounding box center [683, 132] width 25 height 25
type input "2"
click at [885, 25] on p "Retirada" at bounding box center [889, 29] width 42 height 16
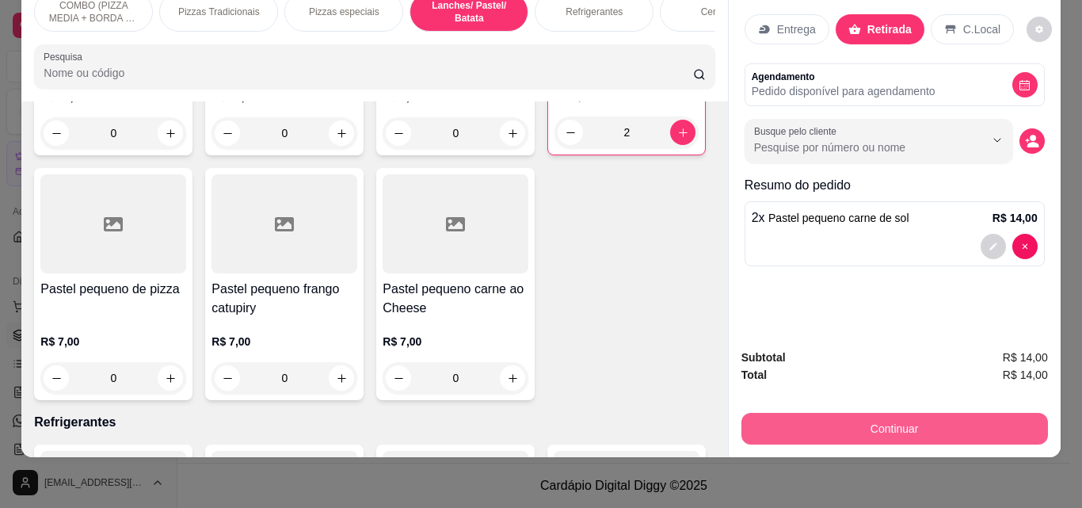
click at [907, 429] on button "Continuar" at bounding box center [894, 429] width 306 height 32
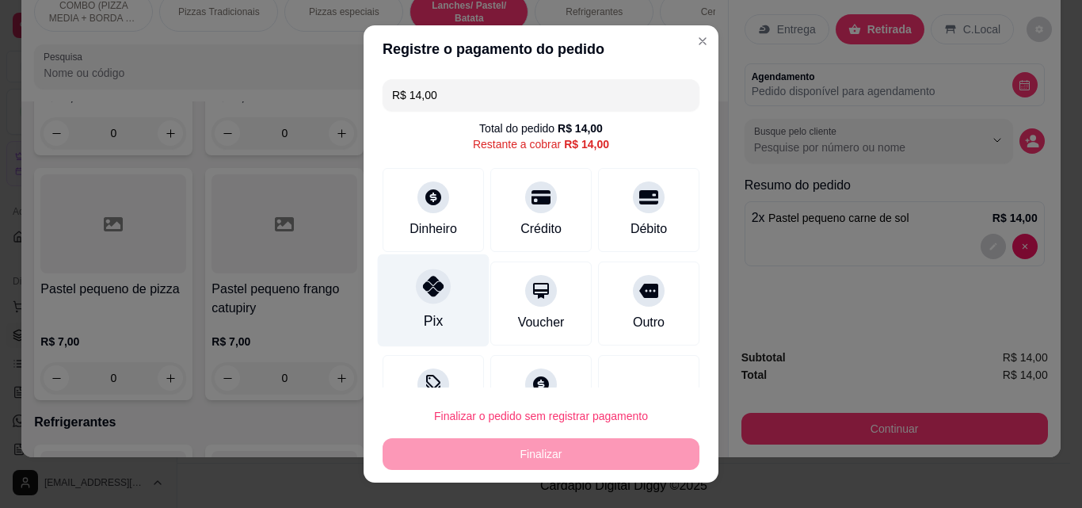
click at [379, 285] on div "Pix" at bounding box center [434, 300] width 112 height 93
type input "R$ 0,00"
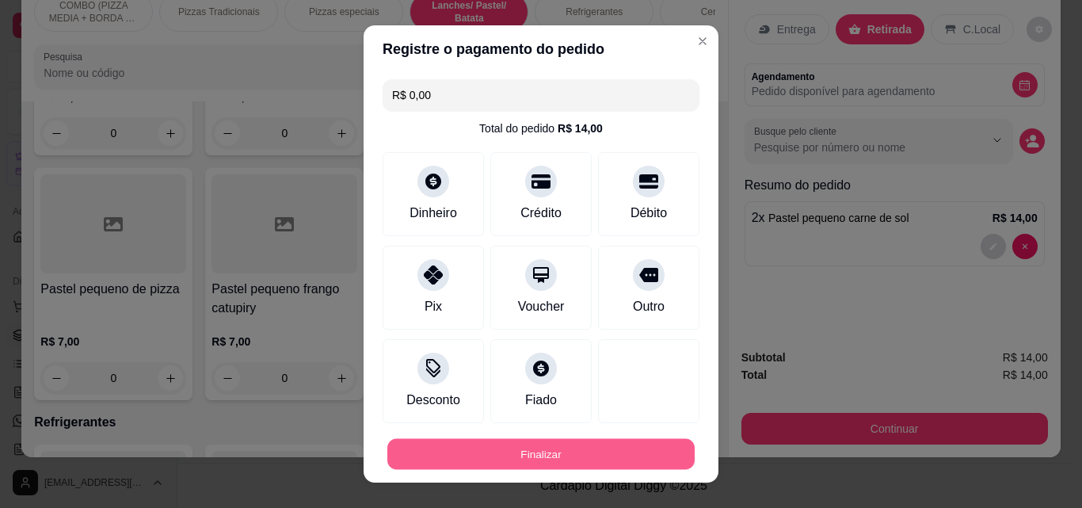
click at [541, 451] on button "Finalizar" at bounding box center [540, 454] width 307 height 31
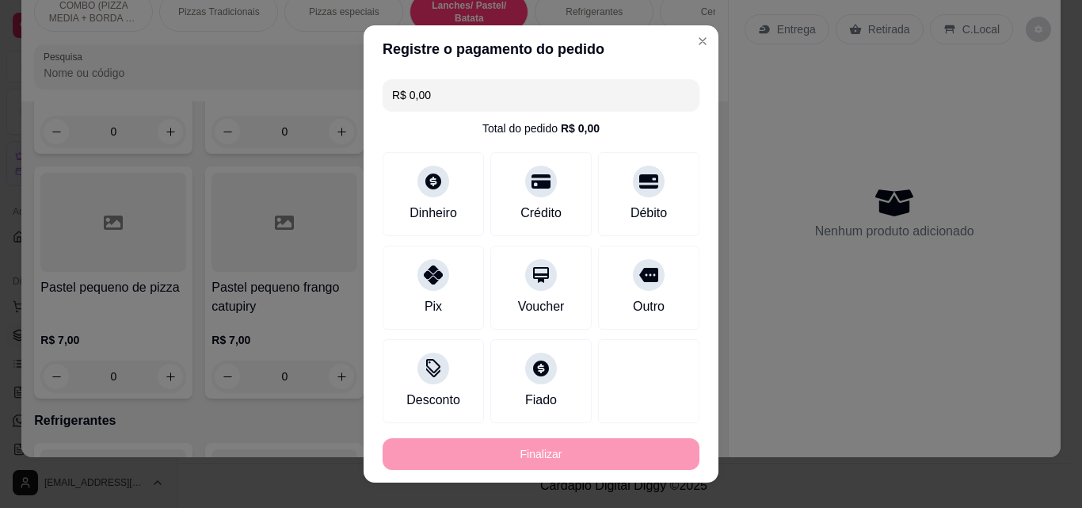
type input "0"
type input "-R$ 14,00"
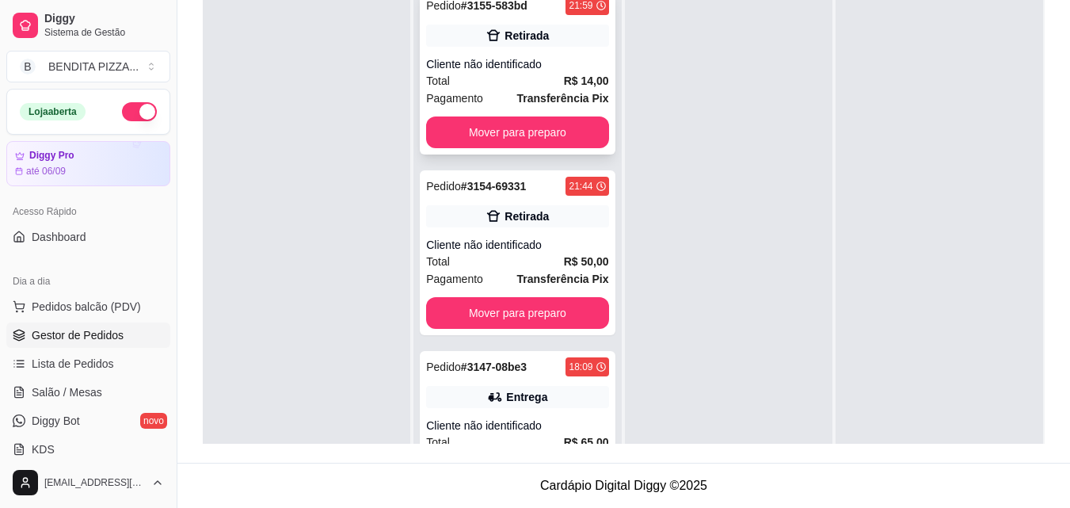
click at [569, 45] on div "Retirada" at bounding box center [517, 36] width 182 height 22
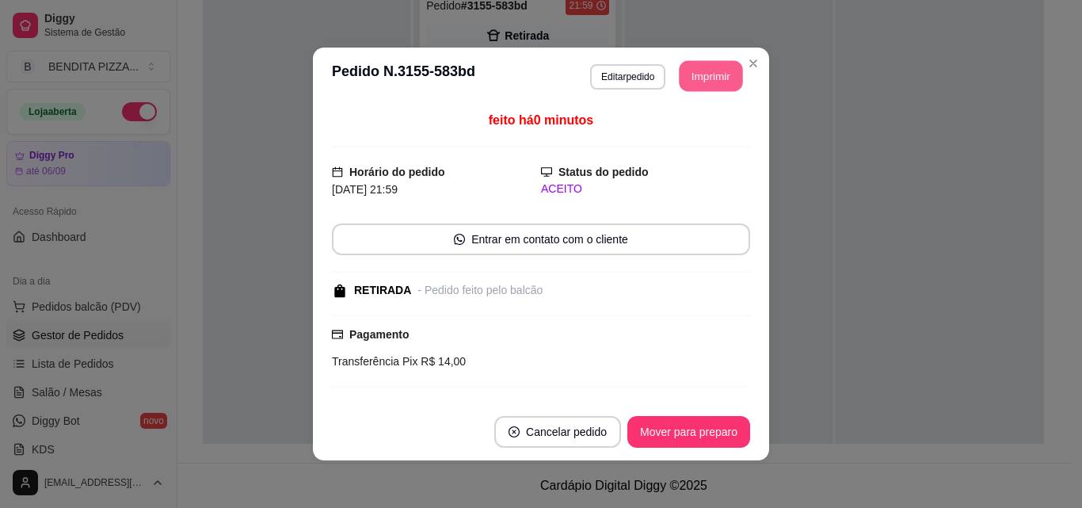
click at [696, 73] on button "Imprimir" at bounding box center [710, 76] width 63 height 31
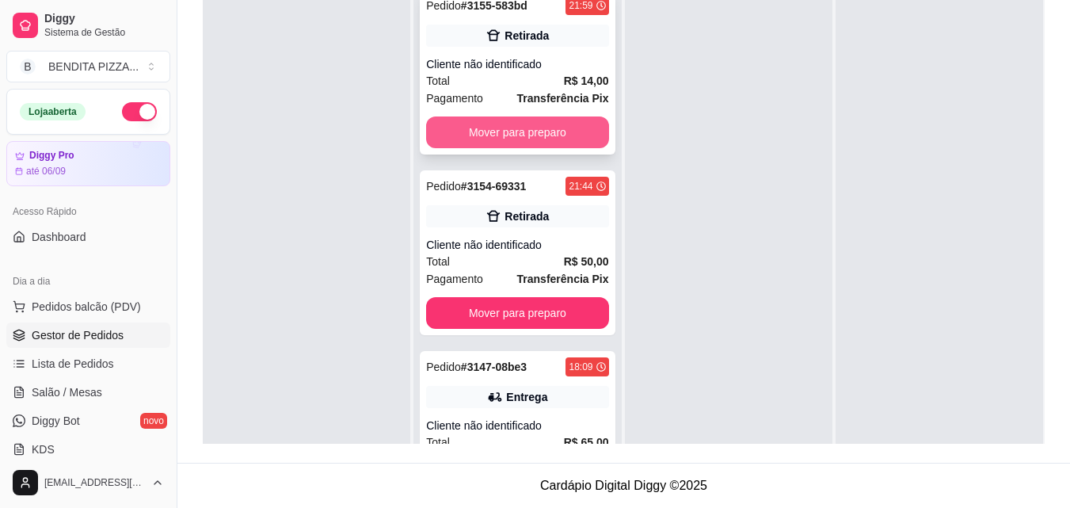
click at [541, 143] on button "Mover para preparo" at bounding box center [517, 132] width 182 height 32
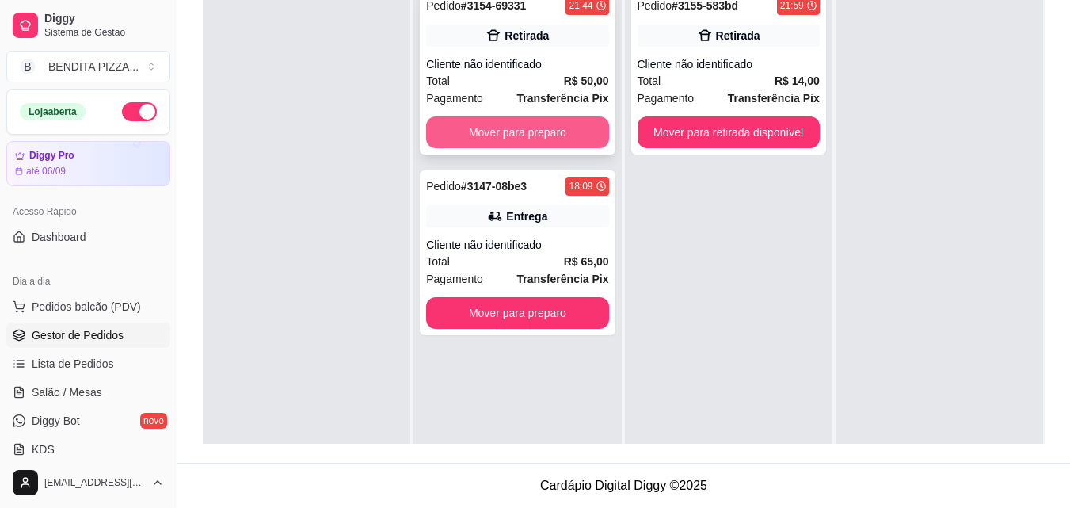
click at [546, 141] on button "Mover para preparo" at bounding box center [517, 132] width 182 height 32
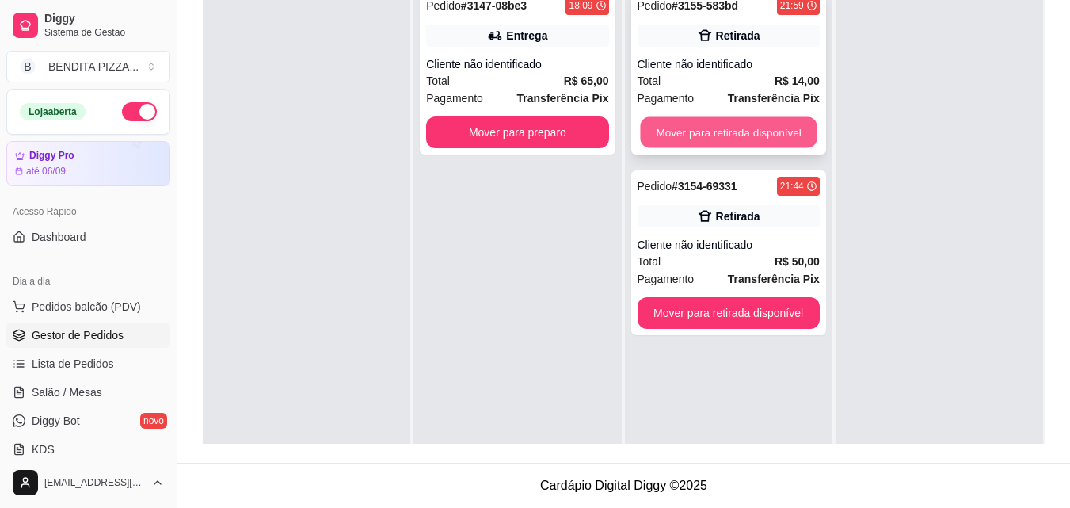
click at [763, 128] on button "Mover para retirada disponível" at bounding box center [728, 132] width 177 height 31
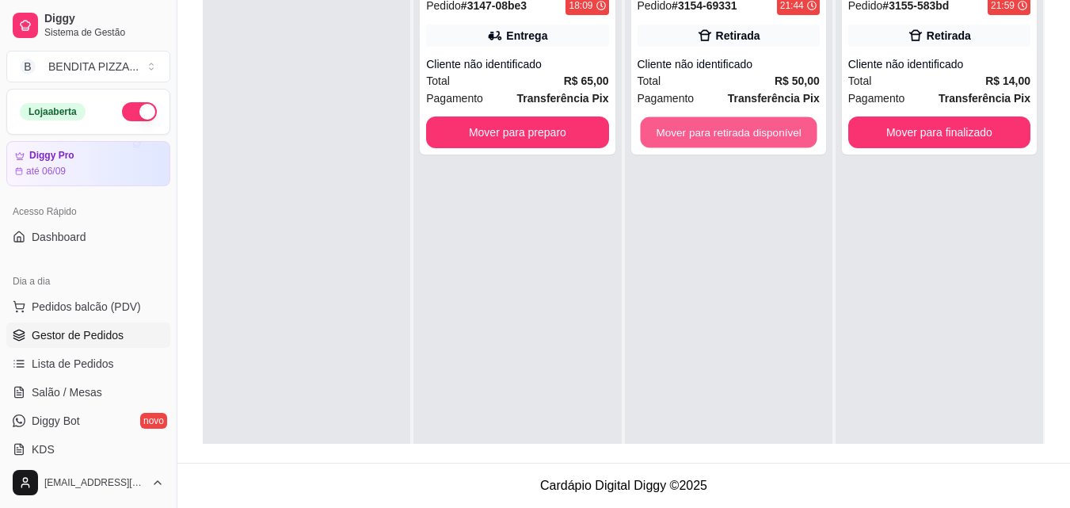
click at [763, 128] on button "Mover para retirada disponível" at bounding box center [728, 132] width 177 height 31
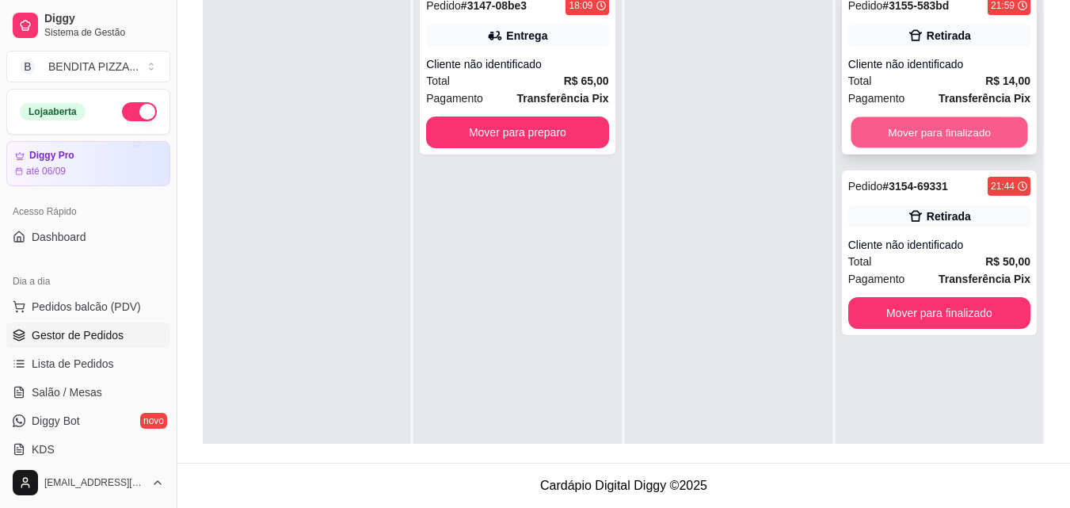
click at [866, 128] on button "Mover para finalizado" at bounding box center [939, 132] width 177 height 31
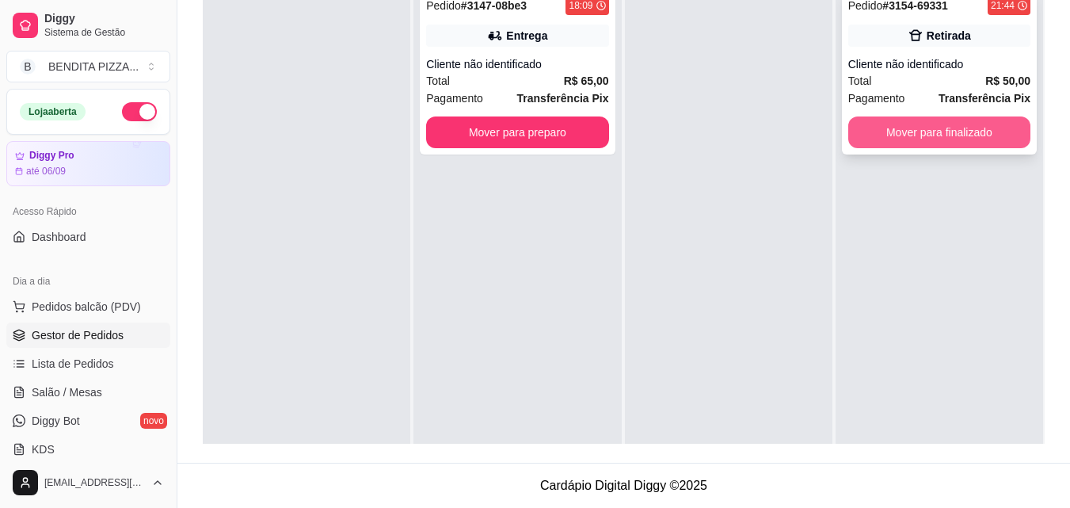
click at [880, 128] on button "Mover para finalizado" at bounding box center [939, 132] width 182 height 32
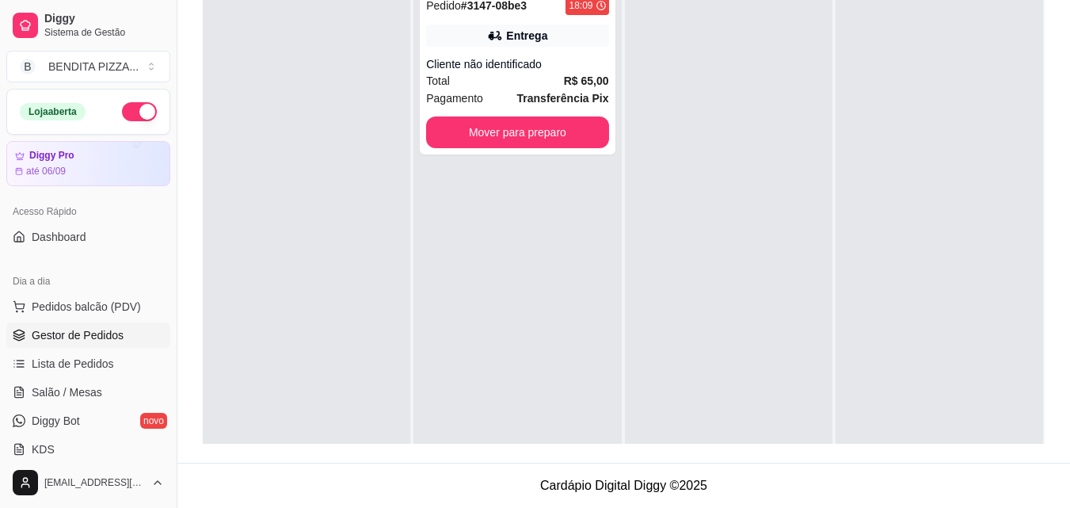
click at [836, 383] on div at bounding box center [939, 234] width 207 height 508
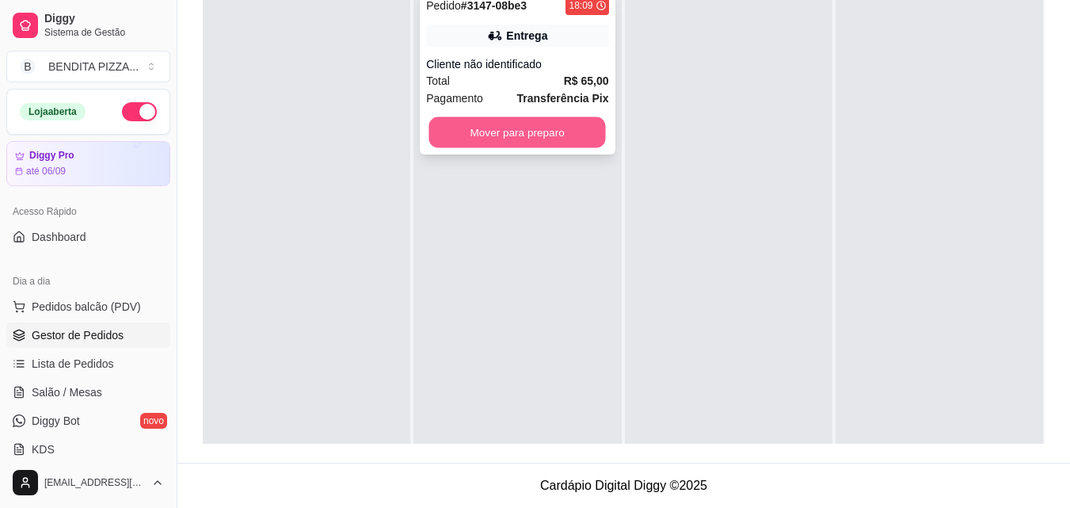
click at [456, 132] on button "Mover para preparo" at bounding box center [517, 132] width 177 height 31
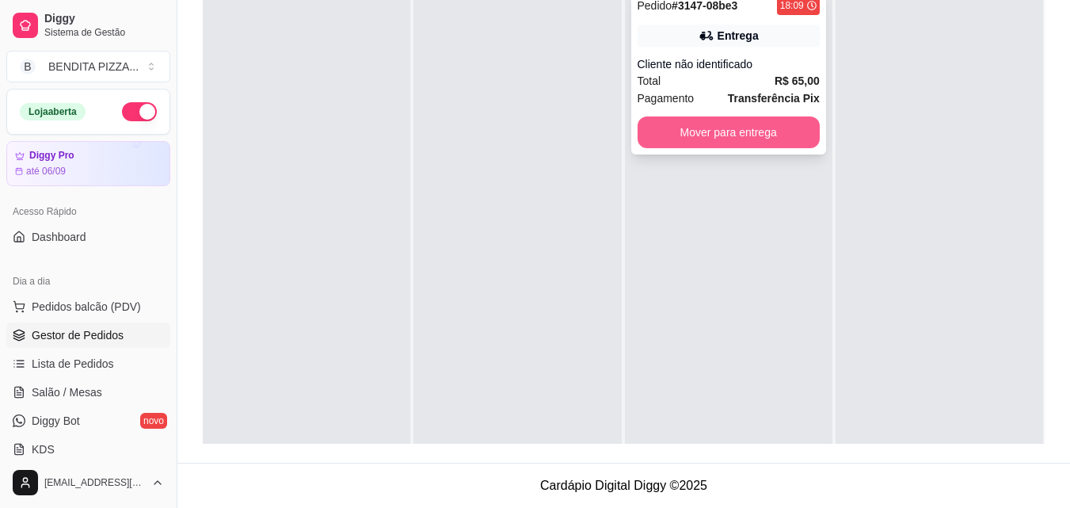
click at [672, 144] on button "Mover para entrega" at bounding box center [729, 132] width 182 height 32
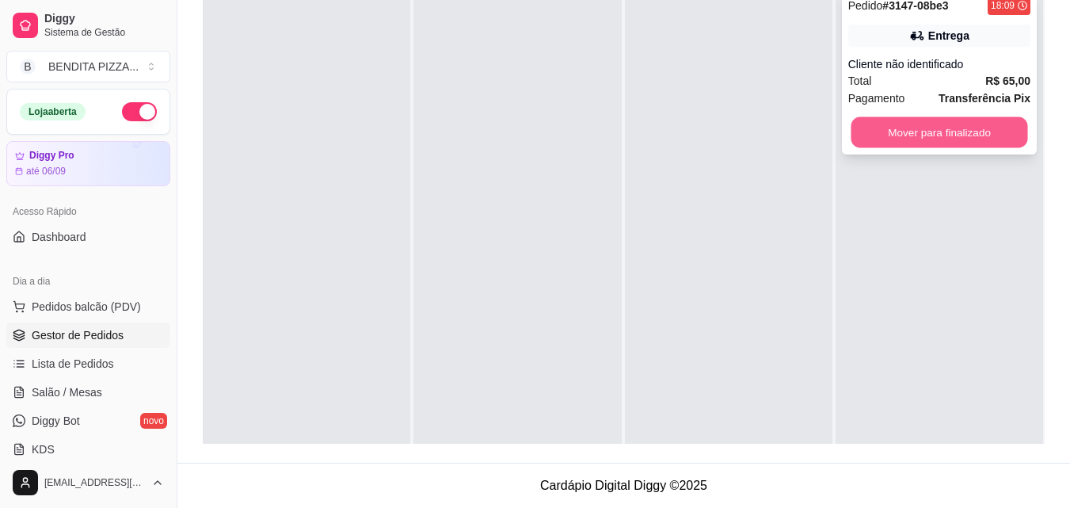
click at [942, 127] on button "Mover para finalizado" at bounding box center [939, 132] width 177 height 31
